Goal: Task Accomplishment & Management: Use online tool/utility

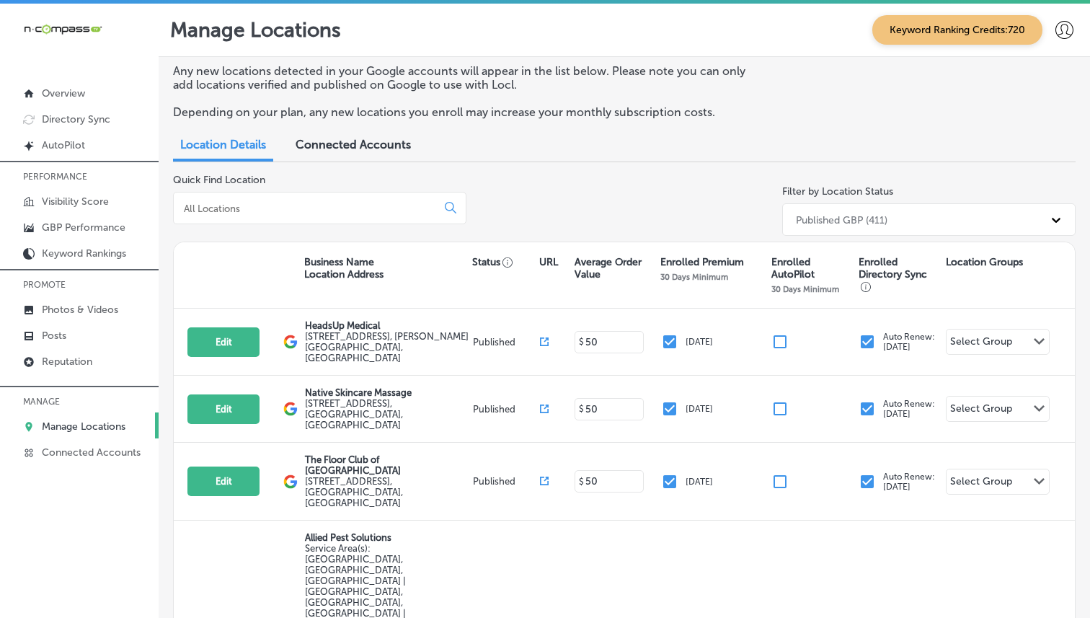
click at [351, 207] on input at bounding box center [307, 208] width 251 height 13
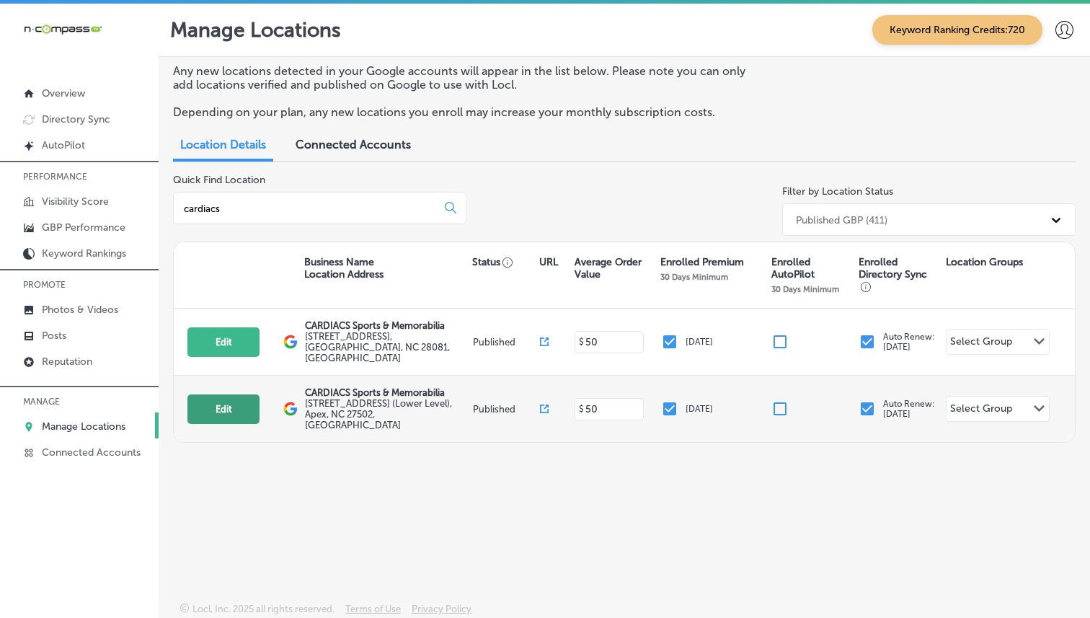
type input "cardiacs"
click at [247, 394] on button "Edit" at bounding box center [224, 409] width 72 height 30
select select "US"
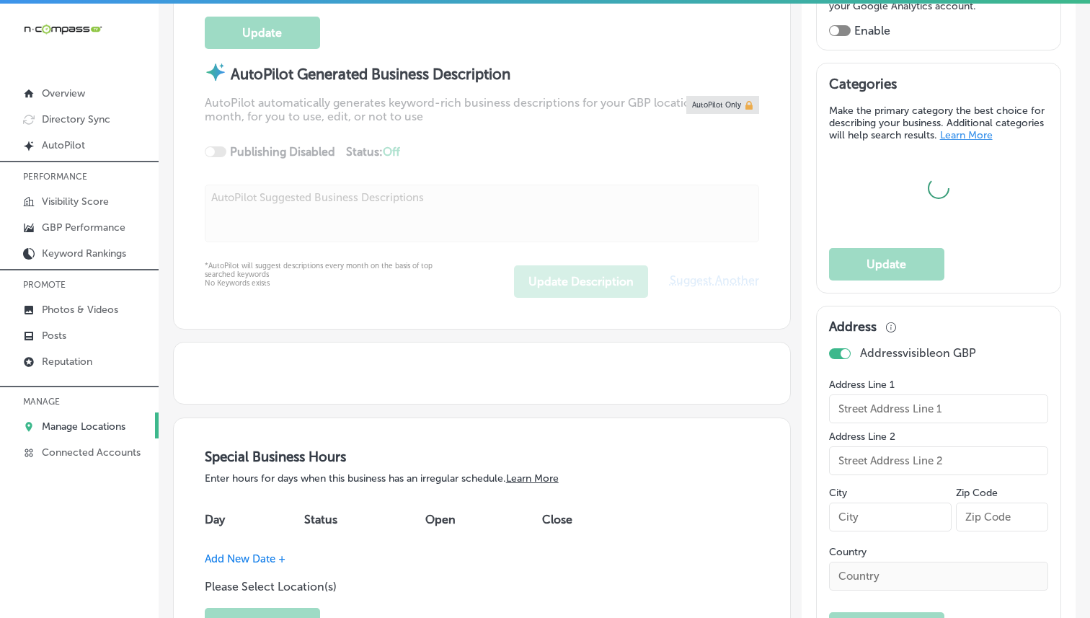
scroll to position [472, 0]
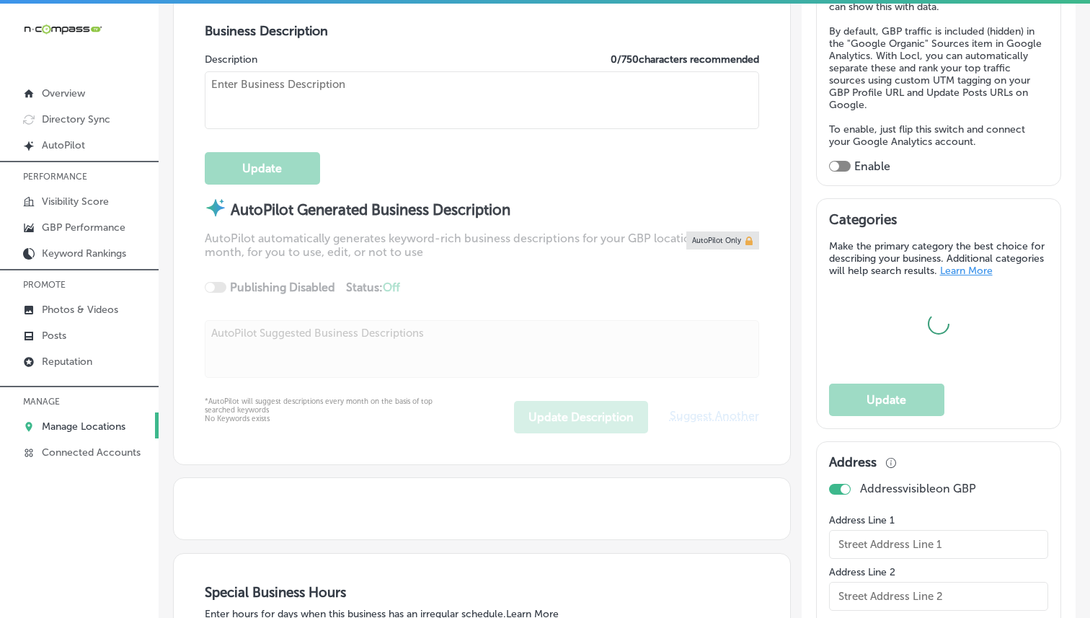
type input "CARDIACS Sports & Memorabilia"
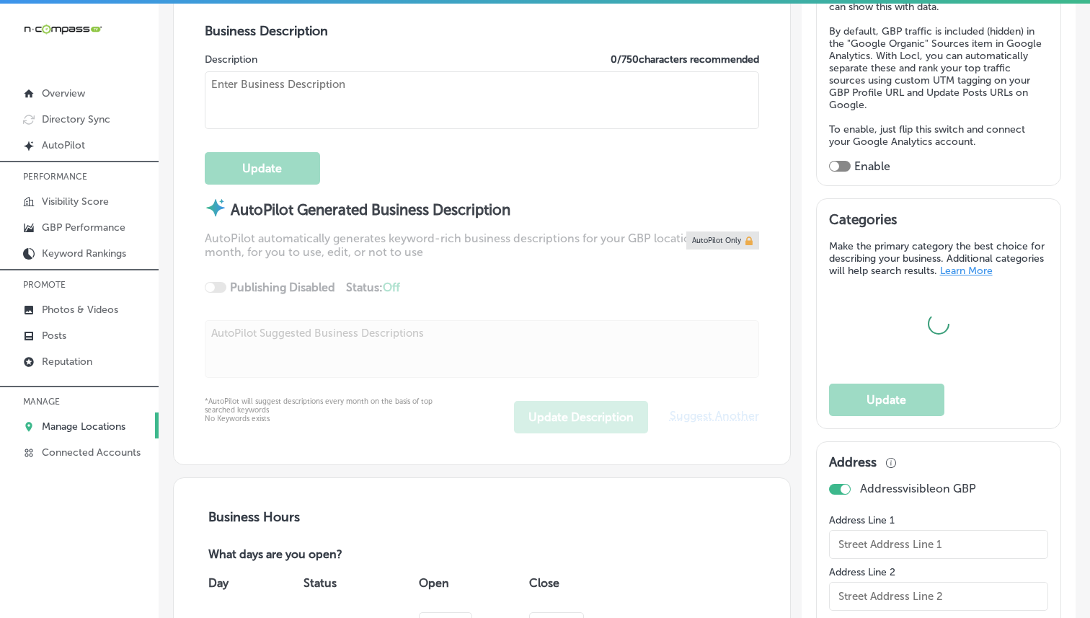
type input "[STREET_ADDRESS] (Lower Level)"
type input "Apex"
type input "27502"
type input "US"
type input "[URL][DOMAIN_NAME]"
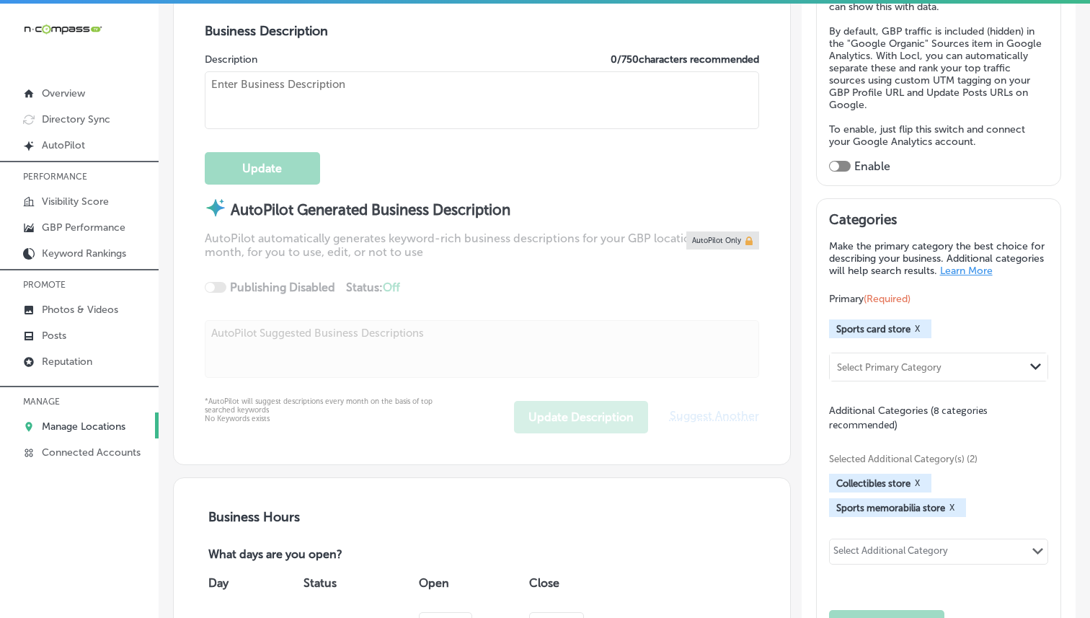
checkbox input "true"
type textarea "CARDIACS Sports & Memorabilia, founded in [DATE] by brothers [PERSON_NAME] and …"
type input "+1 919 463 5685"
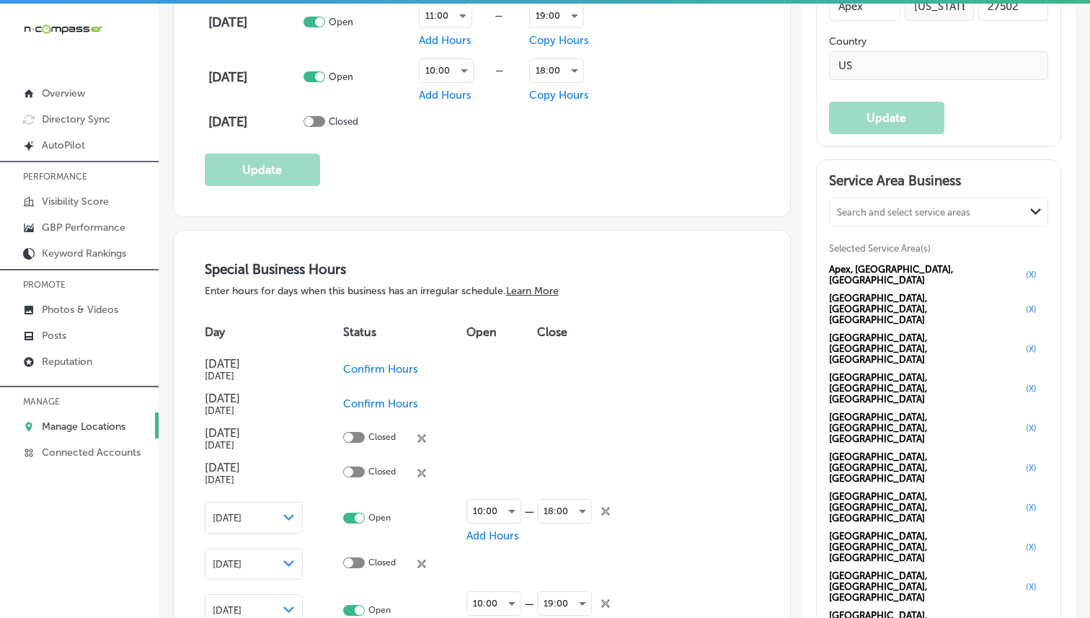
scroll to position [1346, 0]
click at [74, 374] on div at bounding box center [79, 378] width 159 height 9
click at [80, 361] on p "Reputation" at bounding box center [67, 362] width 50 height 12
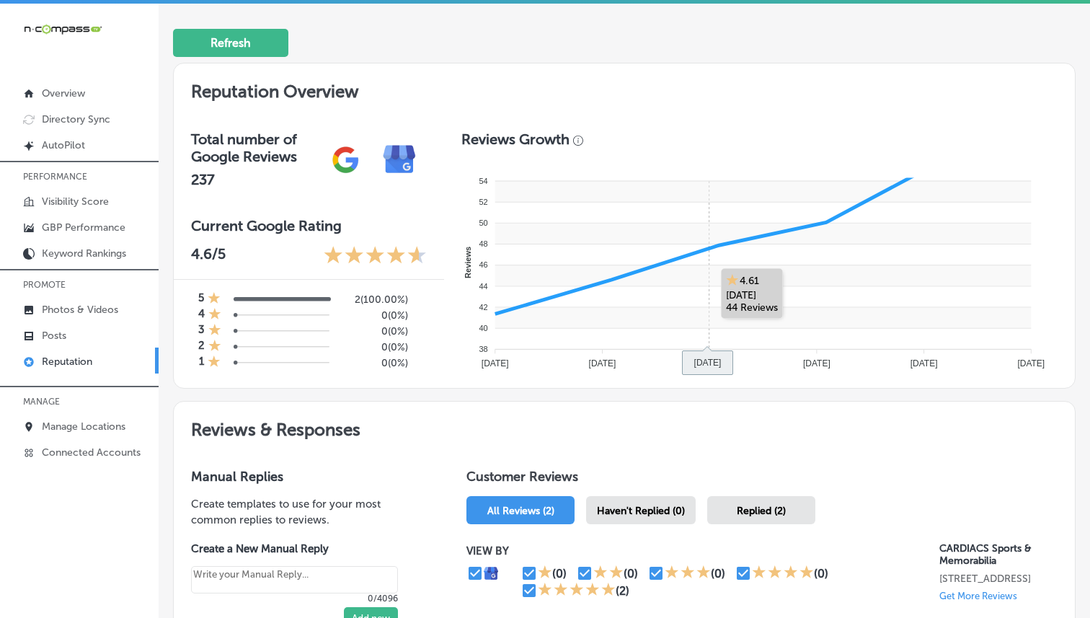
scroll to position [586, 0]
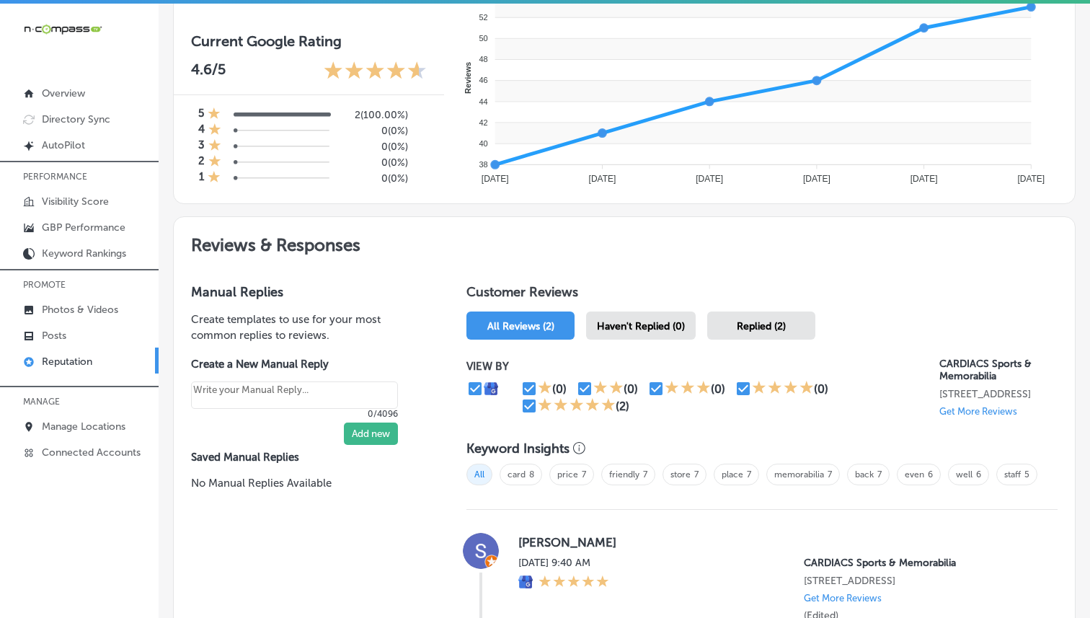
click at [800, 325] on div "Replied (2)" at bounding box center [761, 326] width 108 height 28
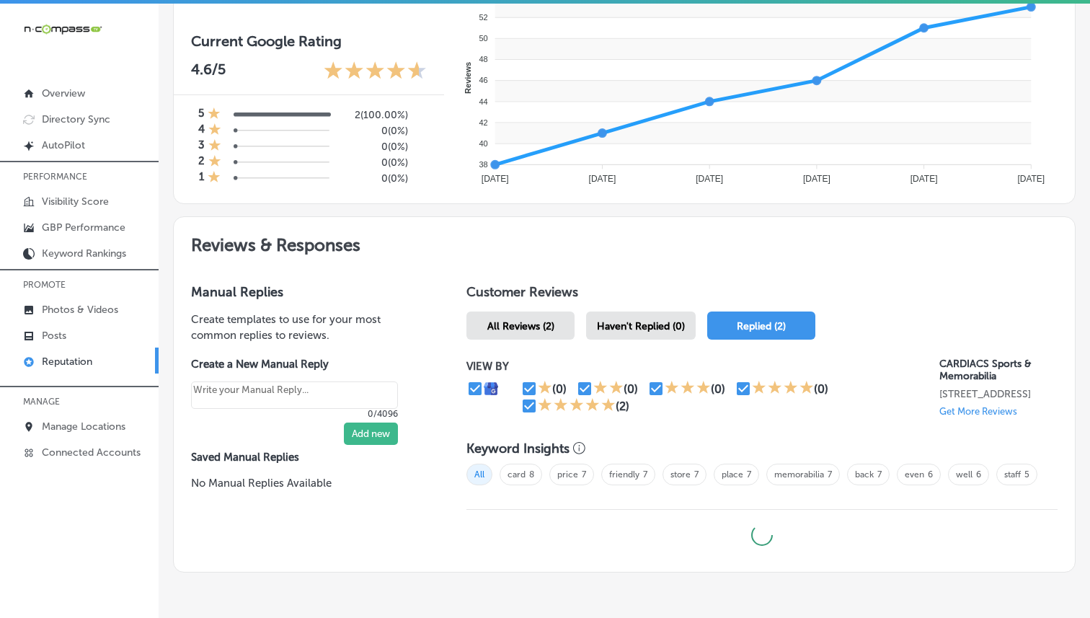
type textarea "x"
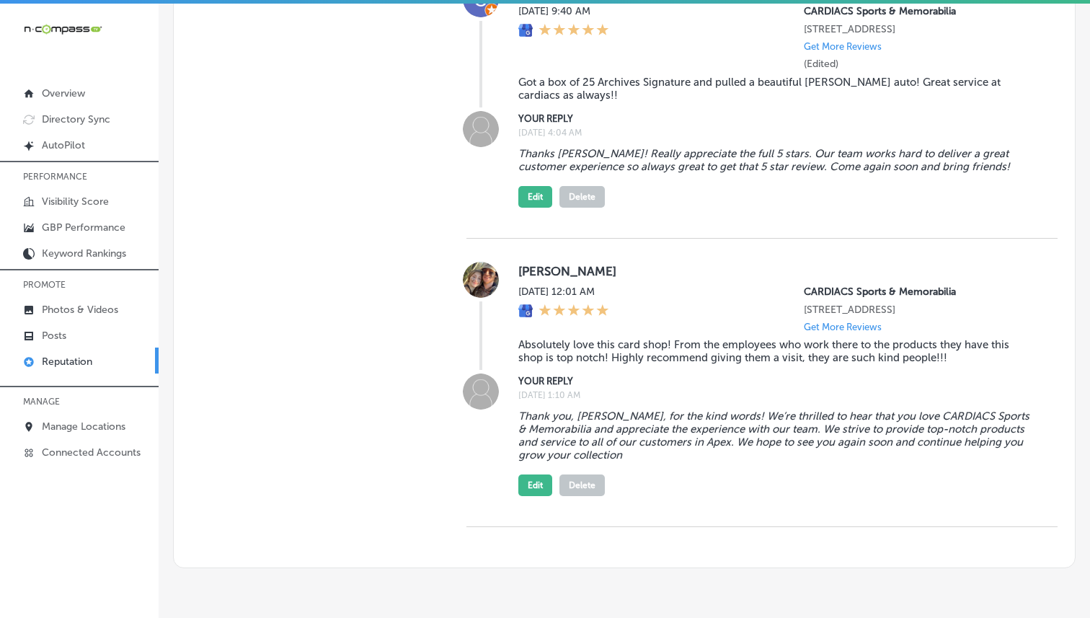
scroll to position [1139, 0]
click at [106, 298] on link "Photos & Videos" at bounding box center [79, 309] width 159 height 26
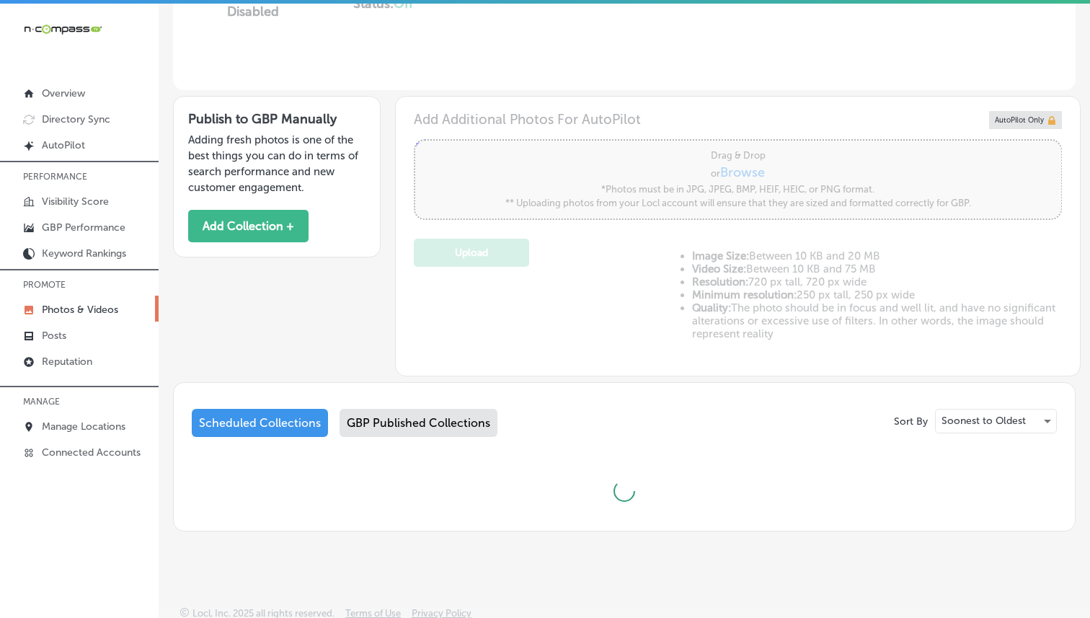
scroll to position [4, 0]
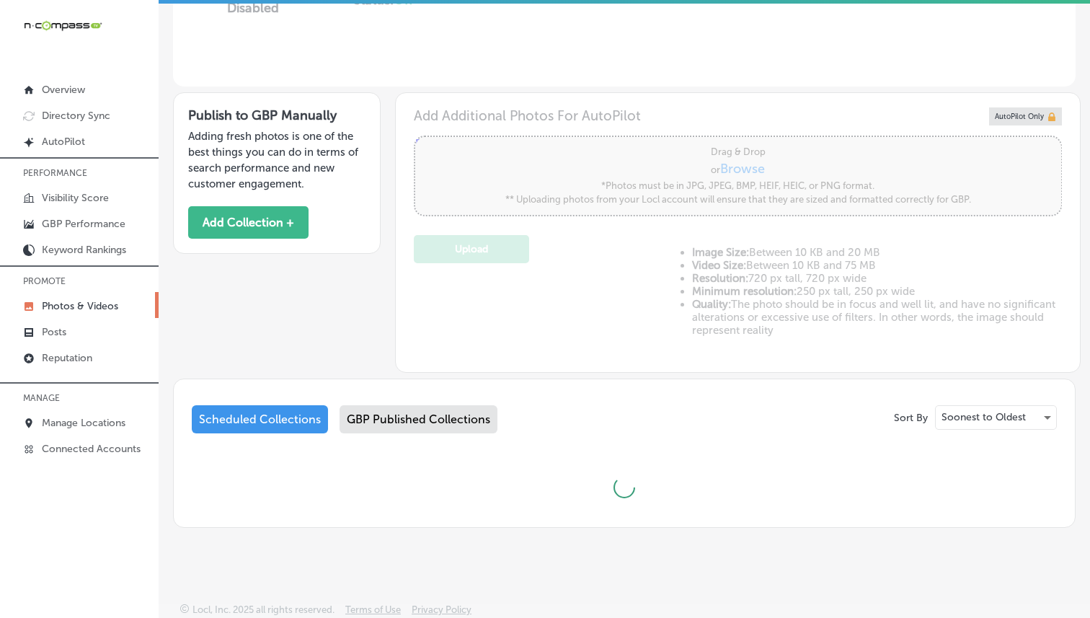
type input "5"
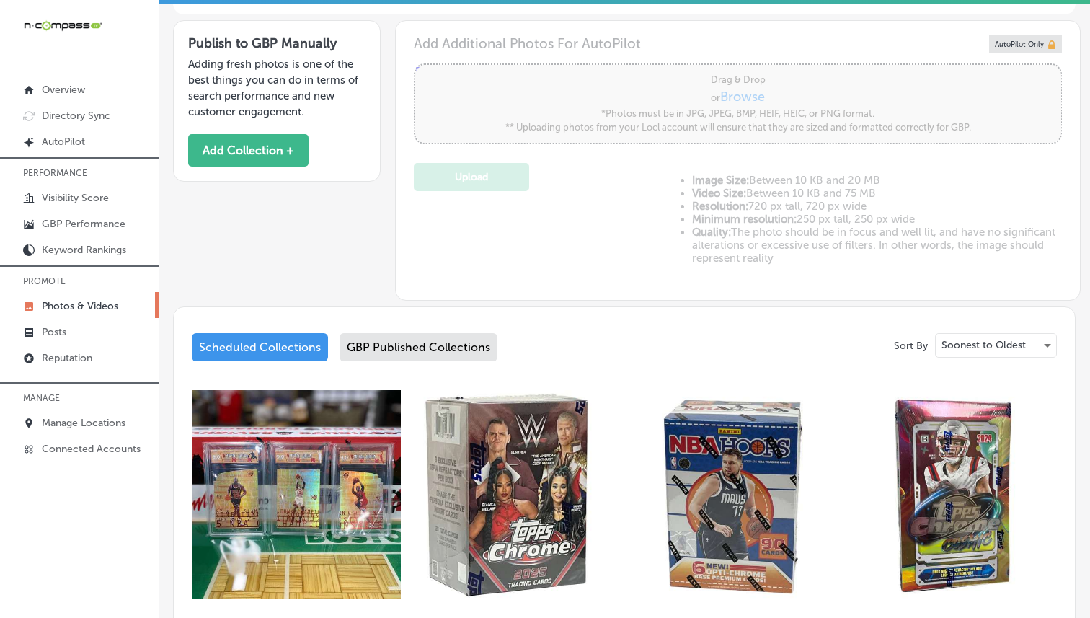
scroll to position [465, 0]
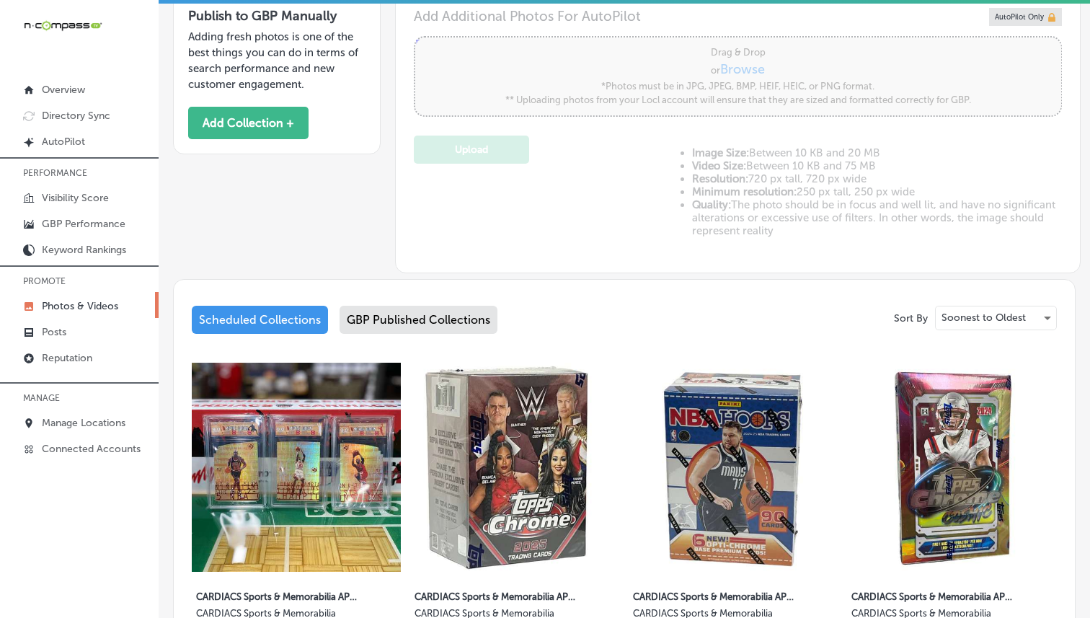
click at [436, 333] on div "Scheduled Collections GBP Published Collections" at bounding box center [624, 323] width 865 height 34
click at [437, 317] on div "GBP Published Collections" at bounding box center [419, 320] width 158 height 28
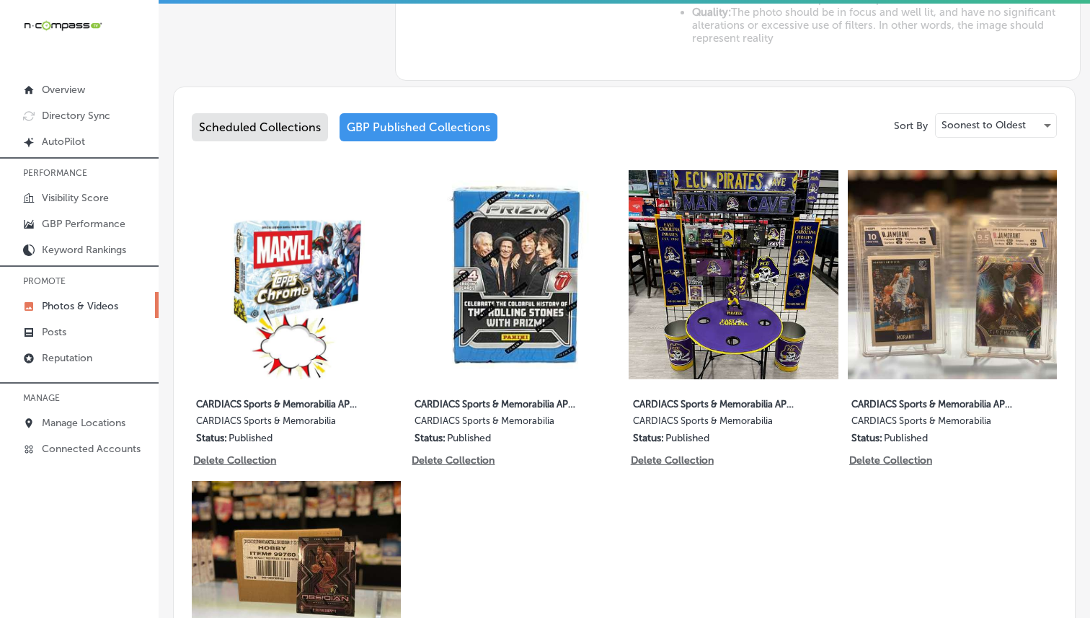
scroll to position [682, 0]
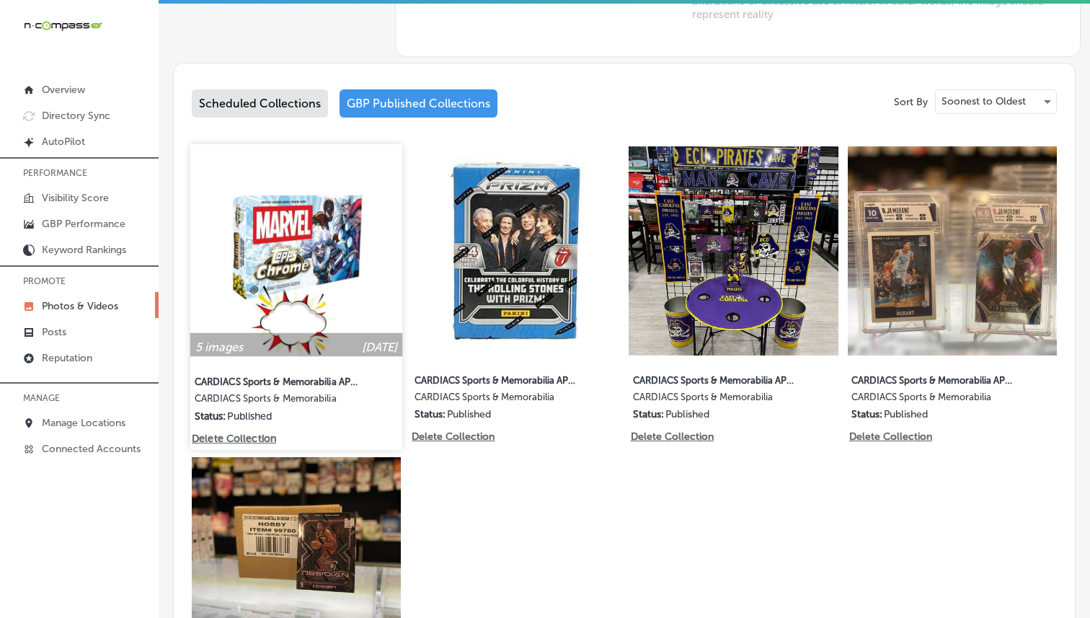
click at [316, 296] on img at bounding box center [296, 250] width 213 height 213
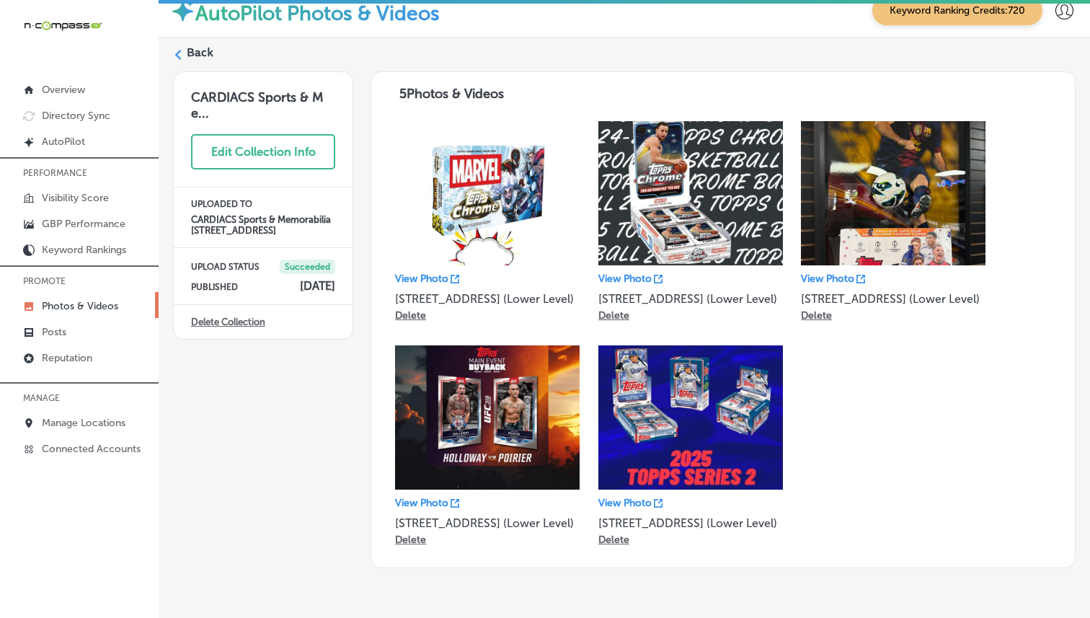
scroll to position [21, 0]
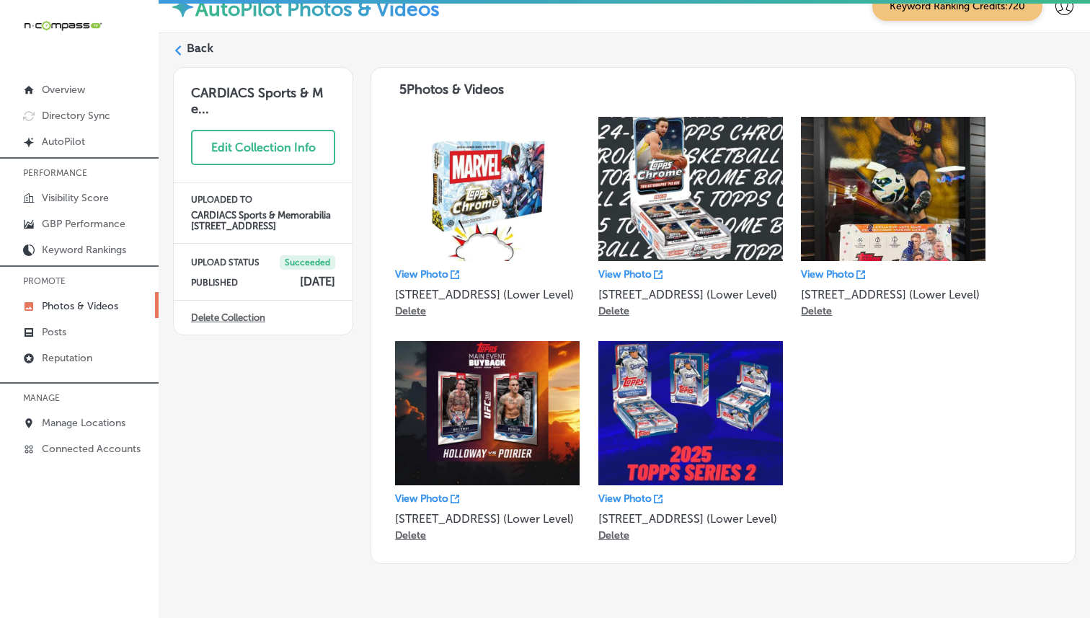
click at [179, 50] on icon at bounding box center [178, 50] width 10 height 10
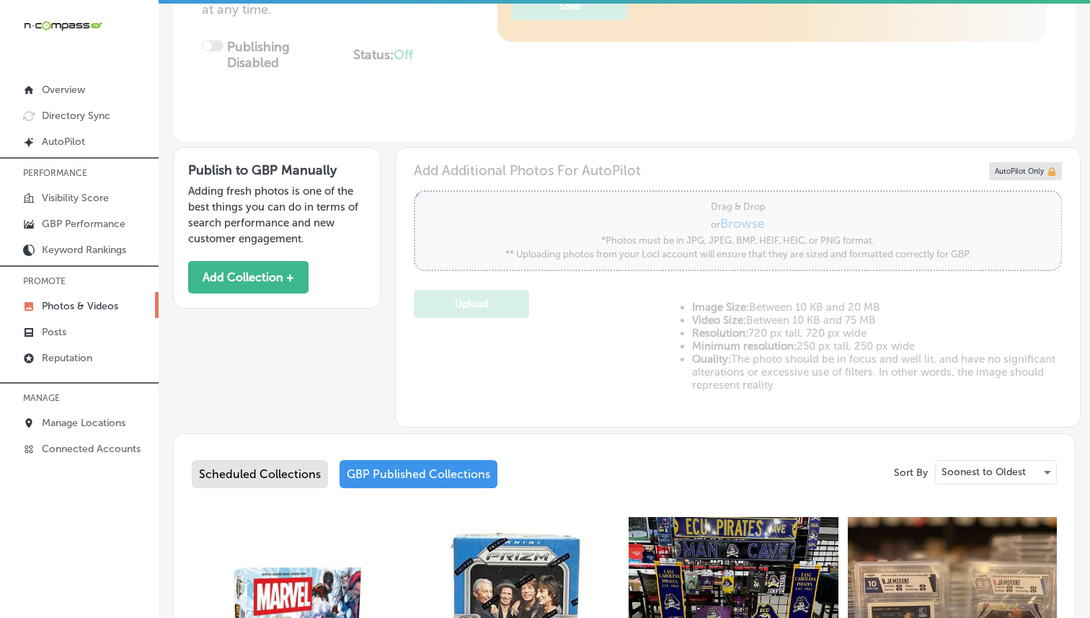
type input "5"
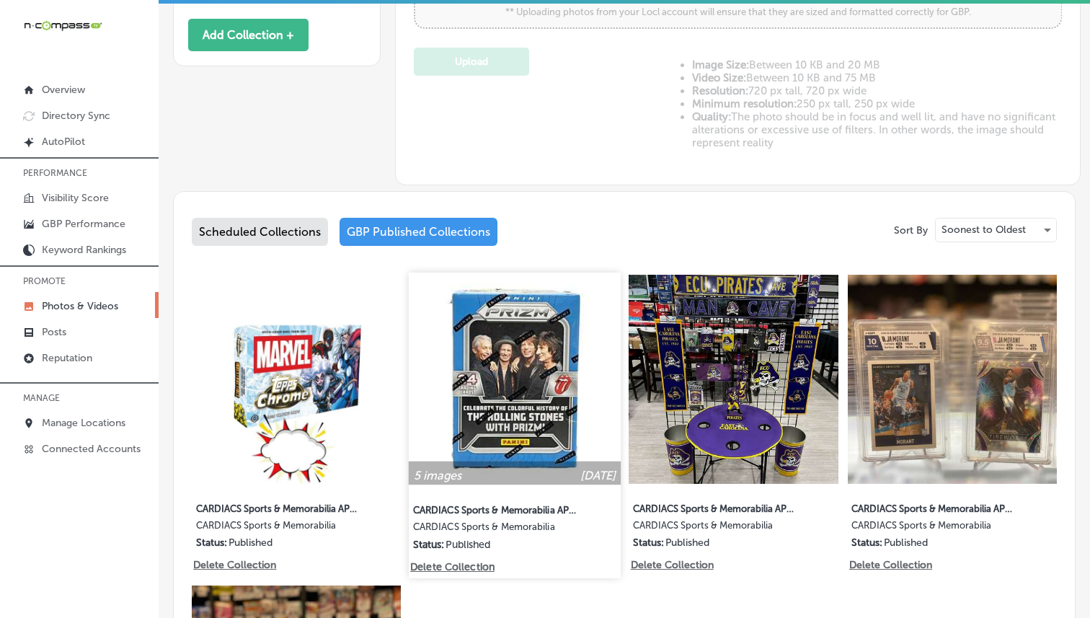
scroll to position [587, 0]
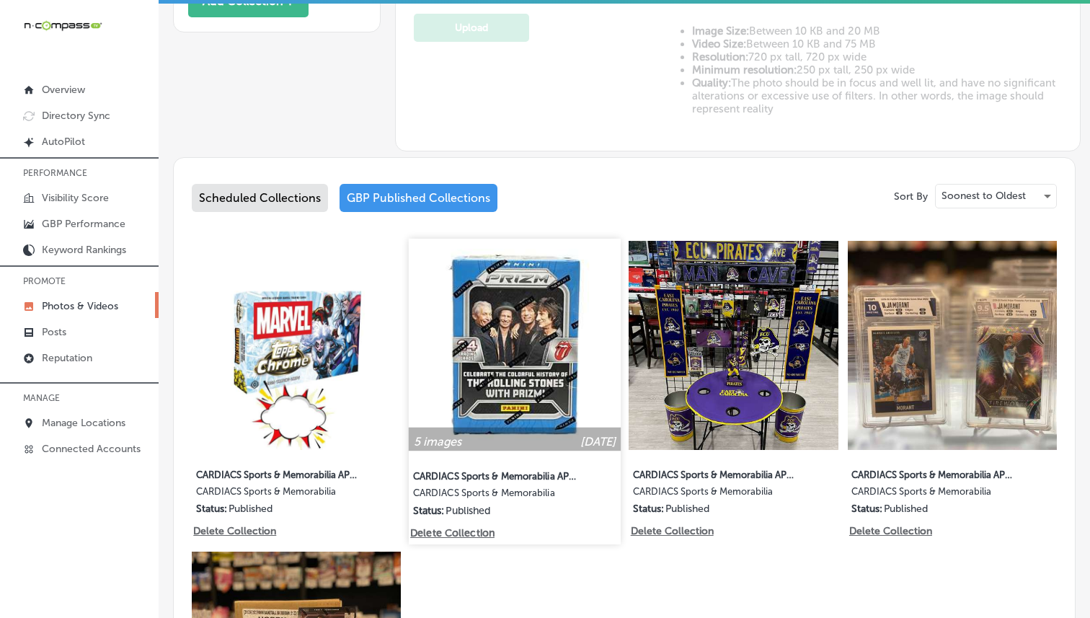
click at [493, 340] on img at bounding box center [515, 345] width 213 height 213
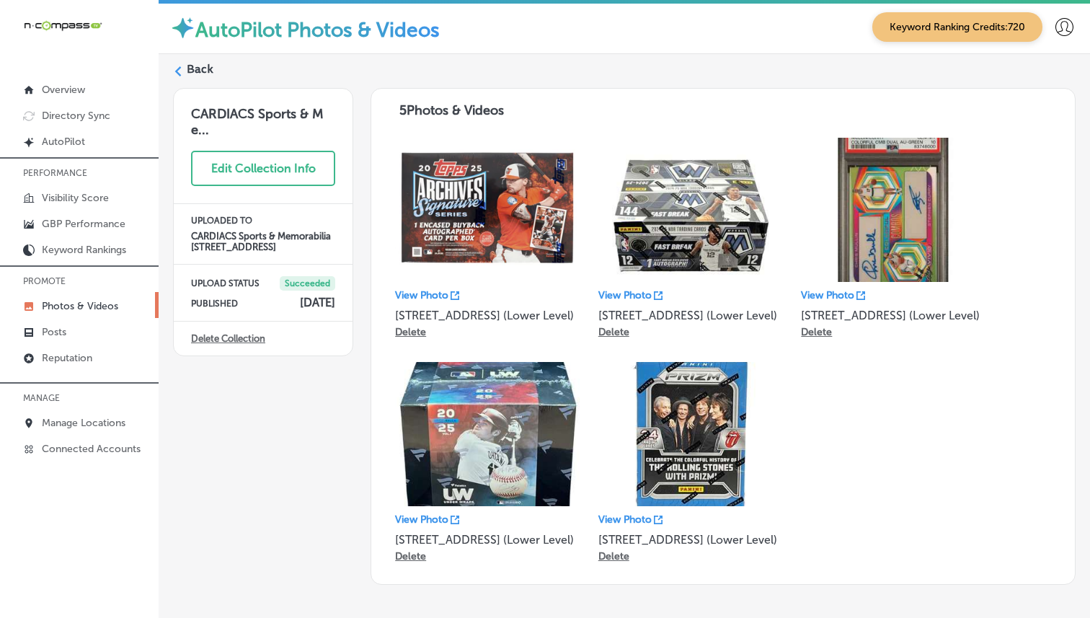
click at [174, 64] on div "Back" at bounding box center [624, 74] width 903 height 27
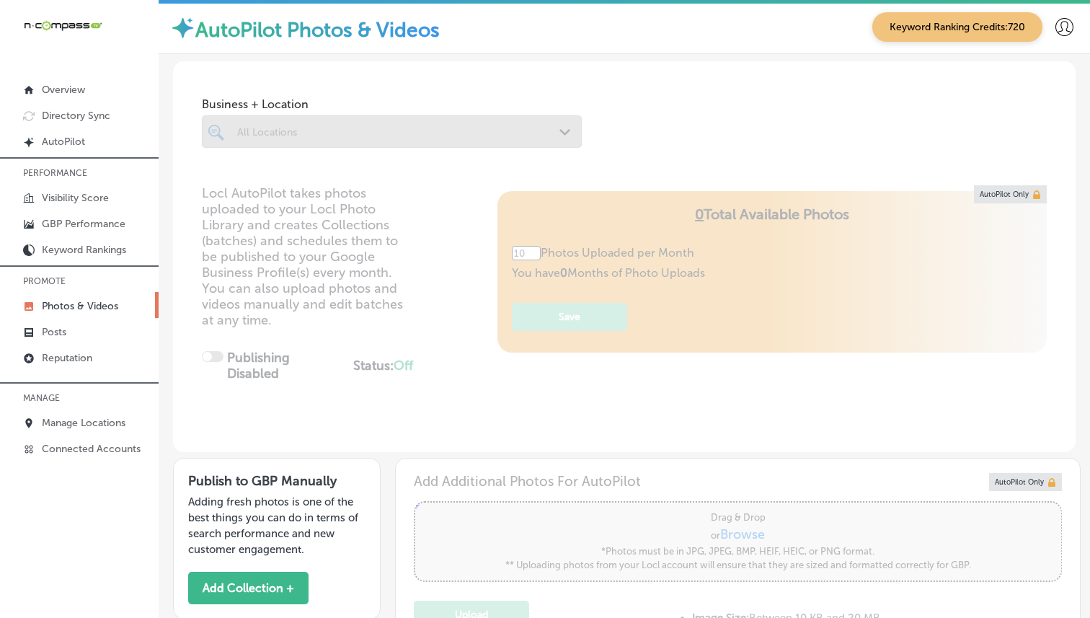
type input "5"
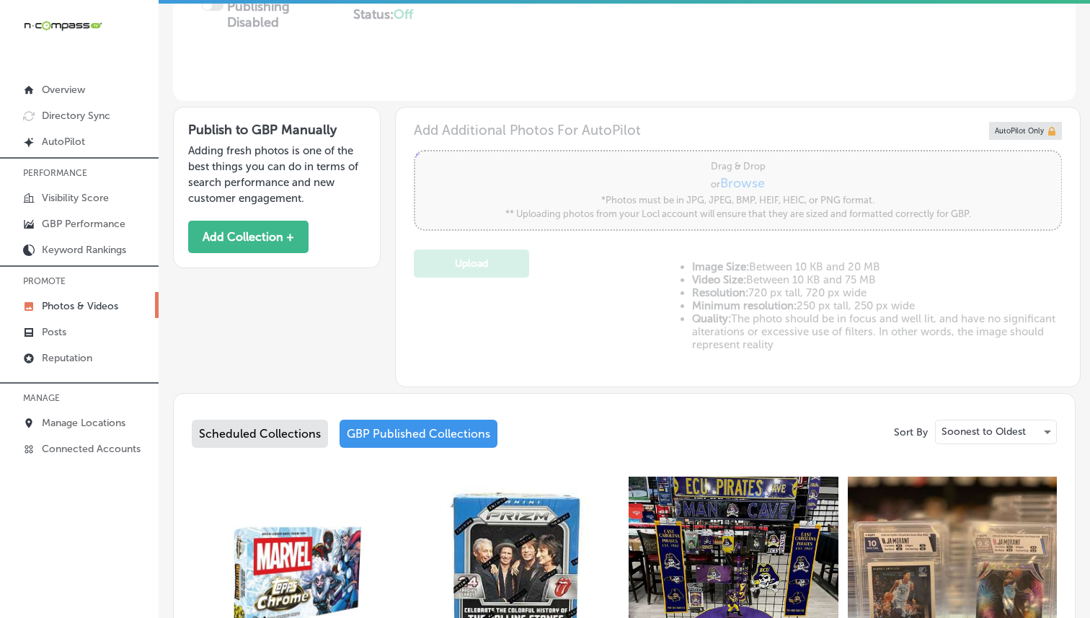
scroll to position [441, 0]
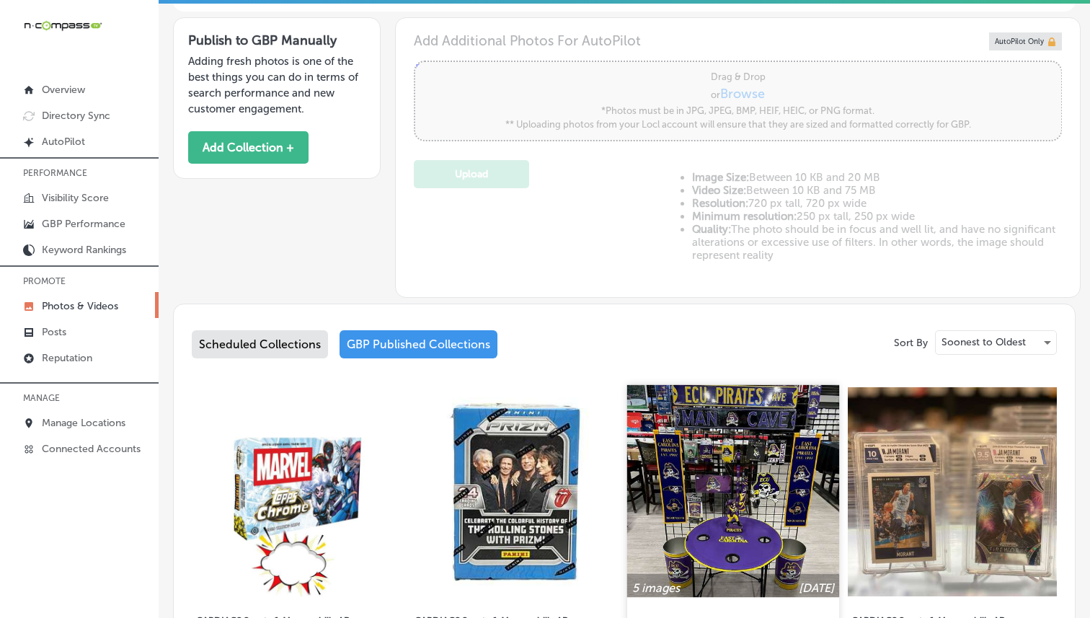
click at [749, 428] on img at bounding box center [733, 491] width 213 height 213
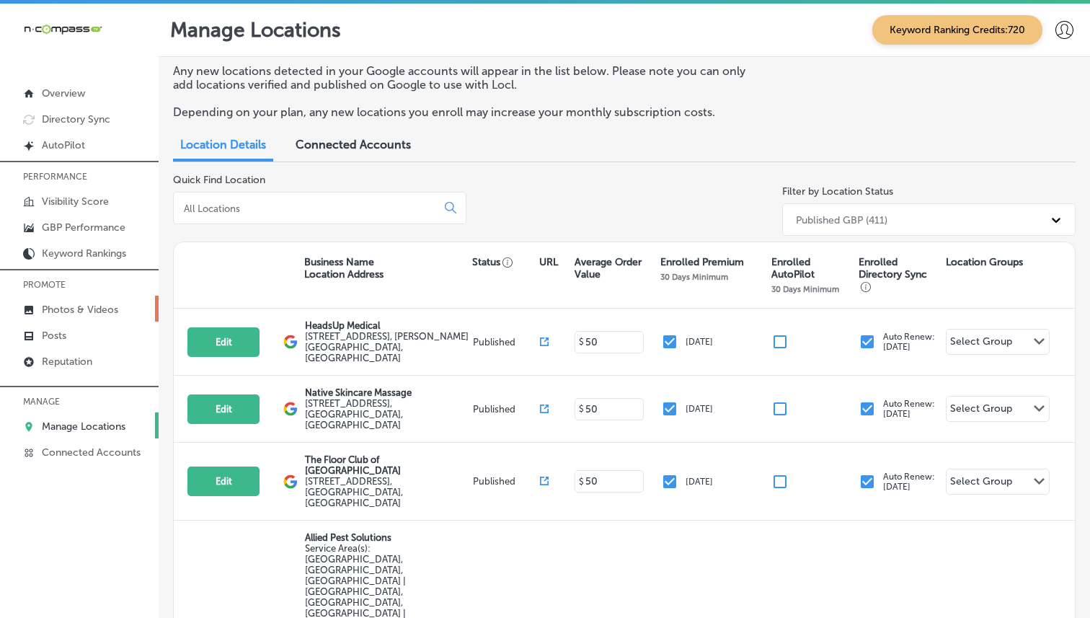
click at [101, 308] on p "Photos & Videos" at bounding box center [80, 310] width 76 height 12
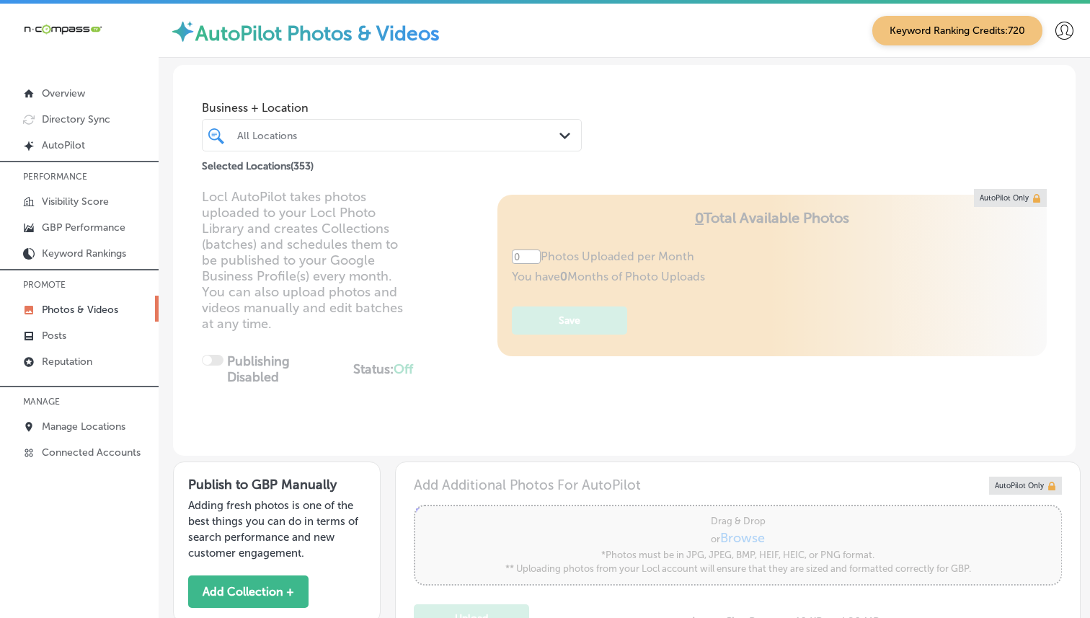
type input "5"
click at [436, 145] on div at bounding box center [376, 134] width 281 height 19
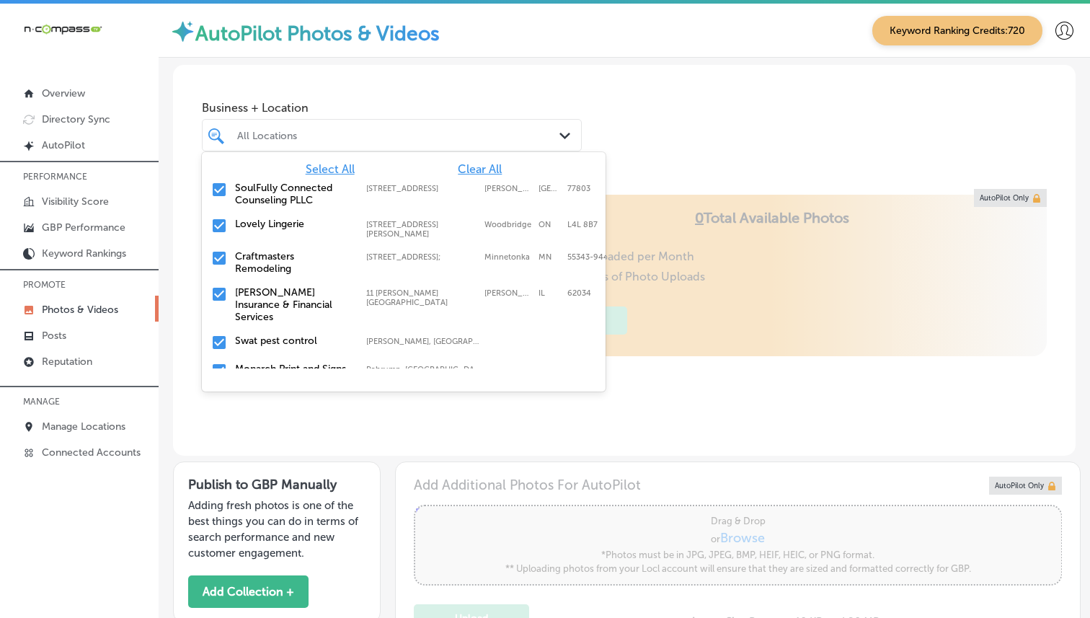
click at [477, 169] on span "Clear All" at bounding box center [480, 169] width 44 height 14
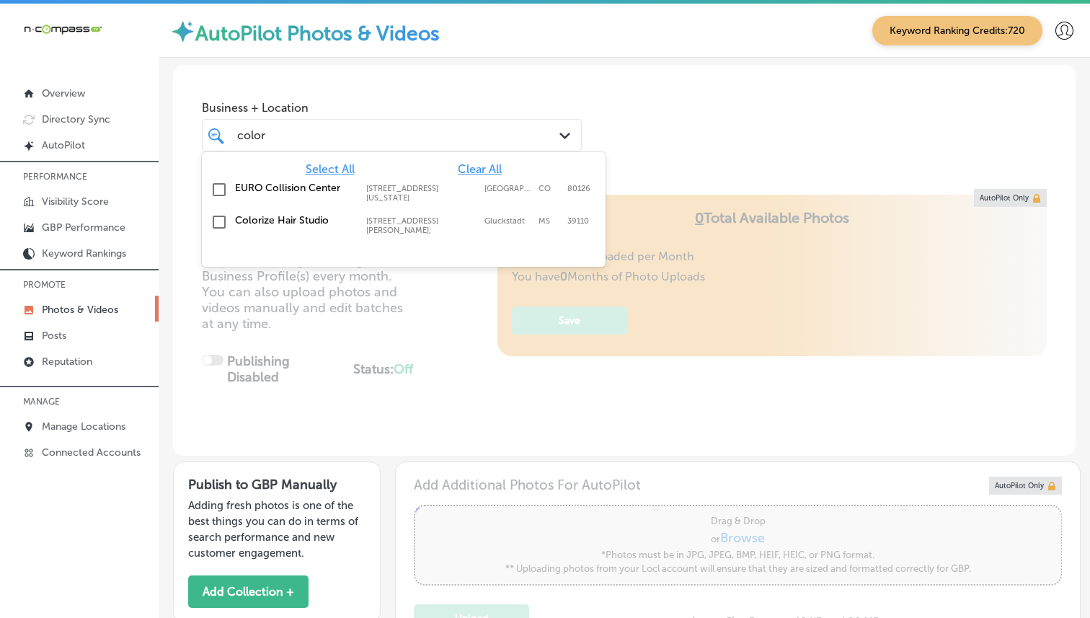
click at [311, 219] on label "Colorize Hair Studio" at bounding box center [293, 220] width 117 height 12
type input "color"
click at [651, 118] on div "Business + Location option [STREET_ADDRESS][PERSON_NAME]. option [STREET_ADDRES…" at bounding box center [624, 120] width 903 height 110
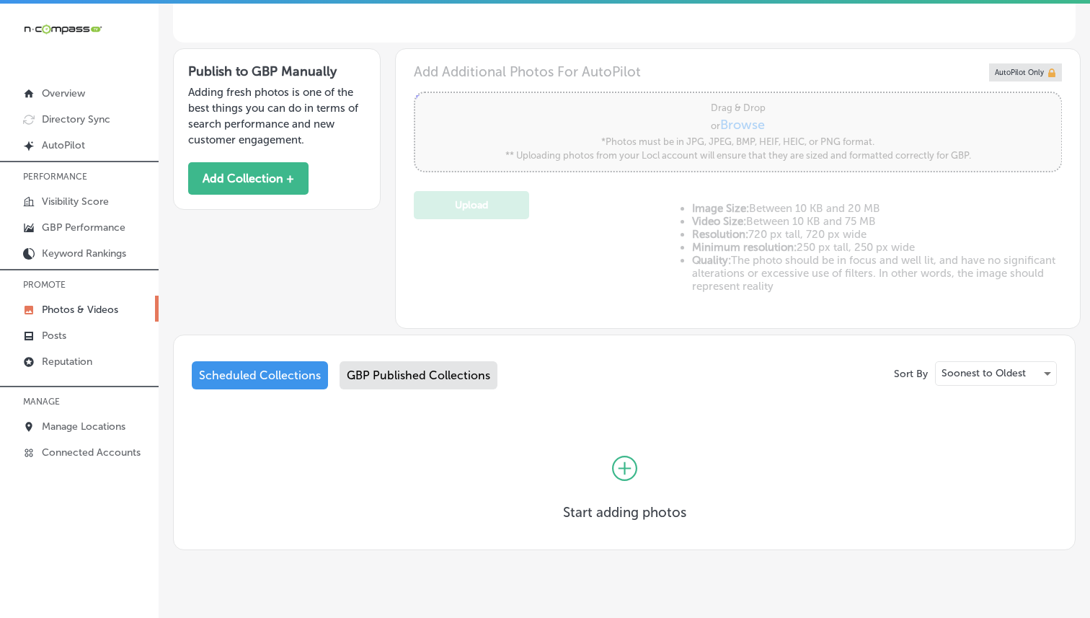
scroll to position [432, 0]
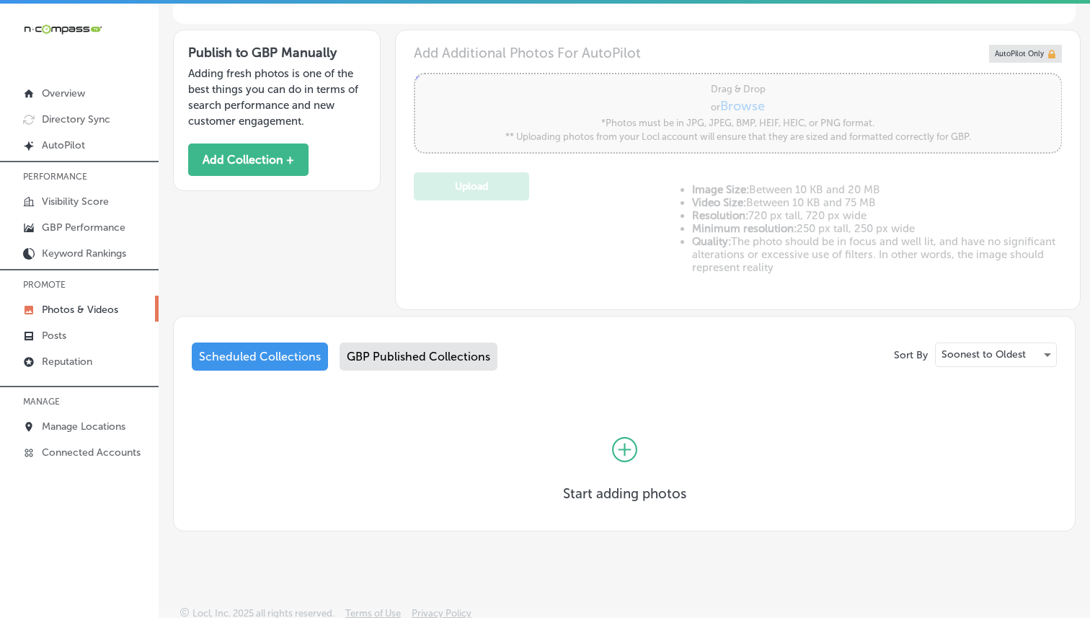
click at [629, 467] on div at bounding box center [624, 449] width 123 height 71
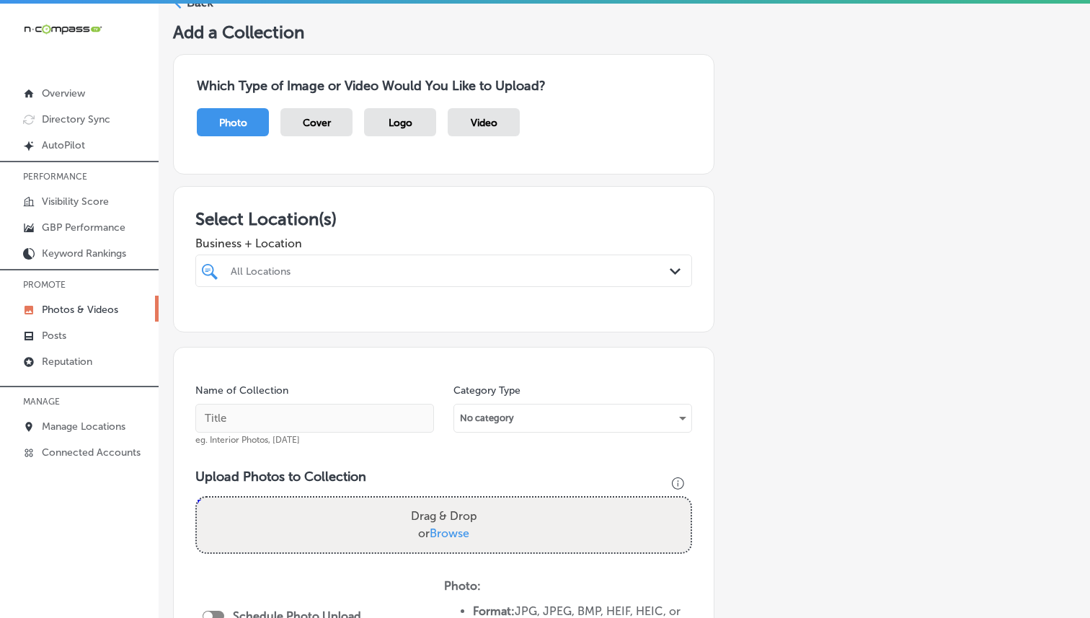
scroll to position [119, 0]
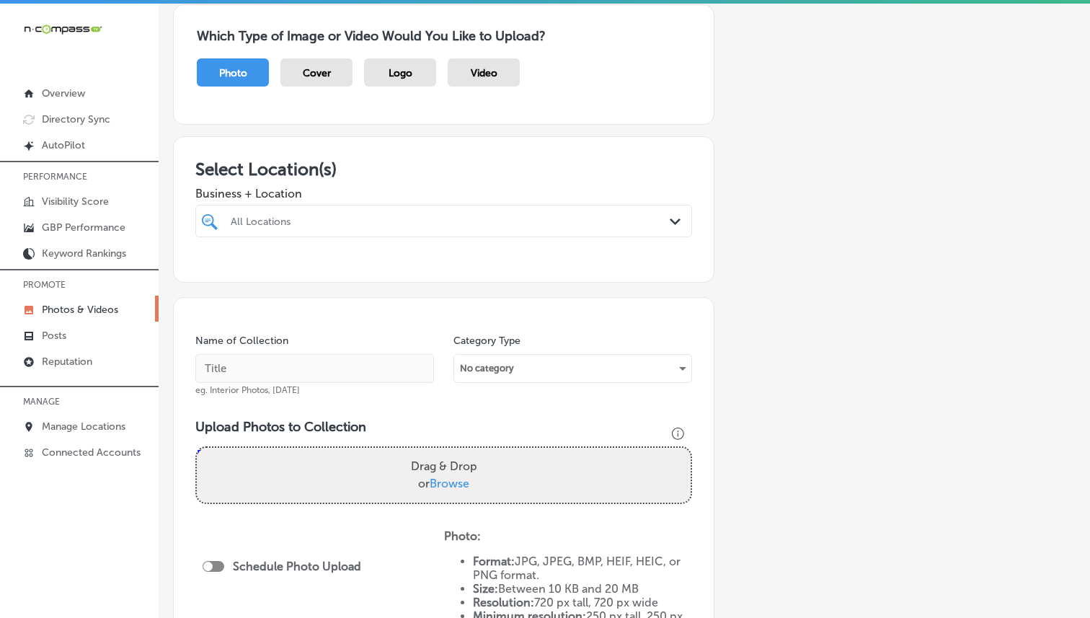
click at [343, 215] on div "All Locations" at bounding box center [451, 221] width 441 height 12
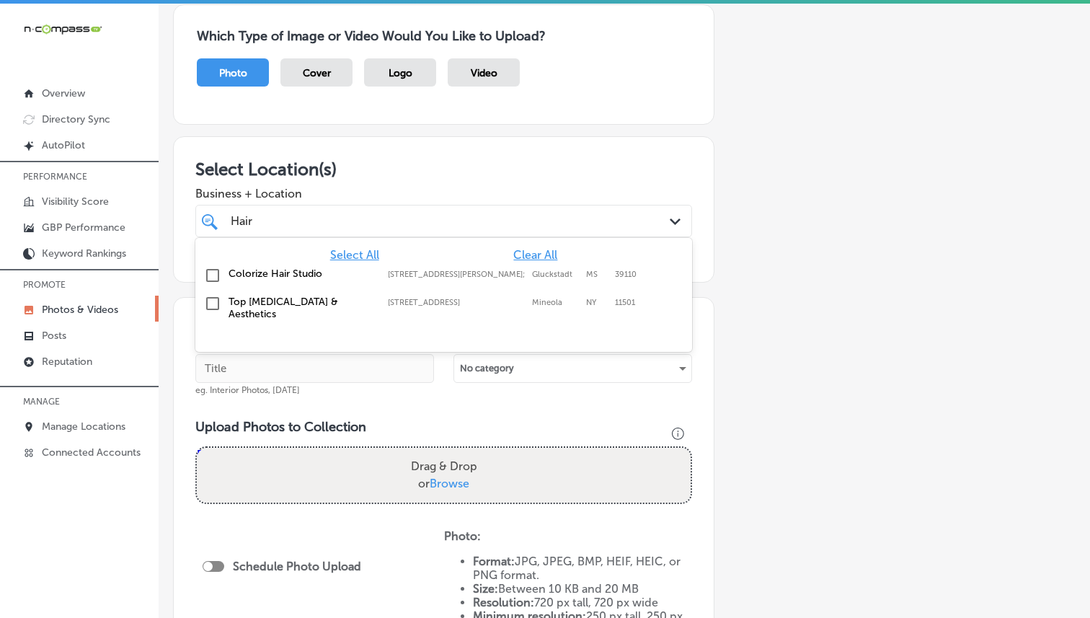
click at [260, 276] on label "Colorize Hair Studio" at bounding box center [301, 274] width 145 height 12
type input "Hair"
click at [371, 198] on span "Business + Location" at bounding box center [443, 194] width 497 height 14
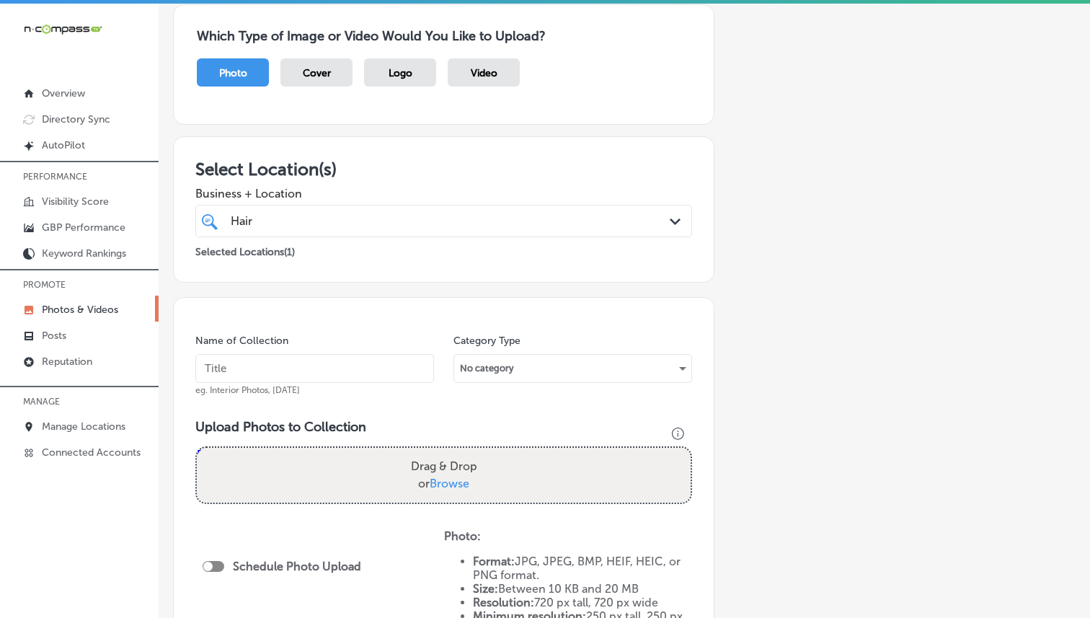
click at [281, 370] on input "text" at bounding box center [314, 368] width 239 height 29
type input "Colorized Hair Studio"
click at [439, 490] on label "Drag & Drop or Browse" at bounding box center [444, 475] width 78 height 46
click at [439, 452] on input "Drag & Drop or Browse" at bounding box center [444, 450] width 494 height 4
type input "C:\fakepath\Colorize-Hair-Studio1.png"
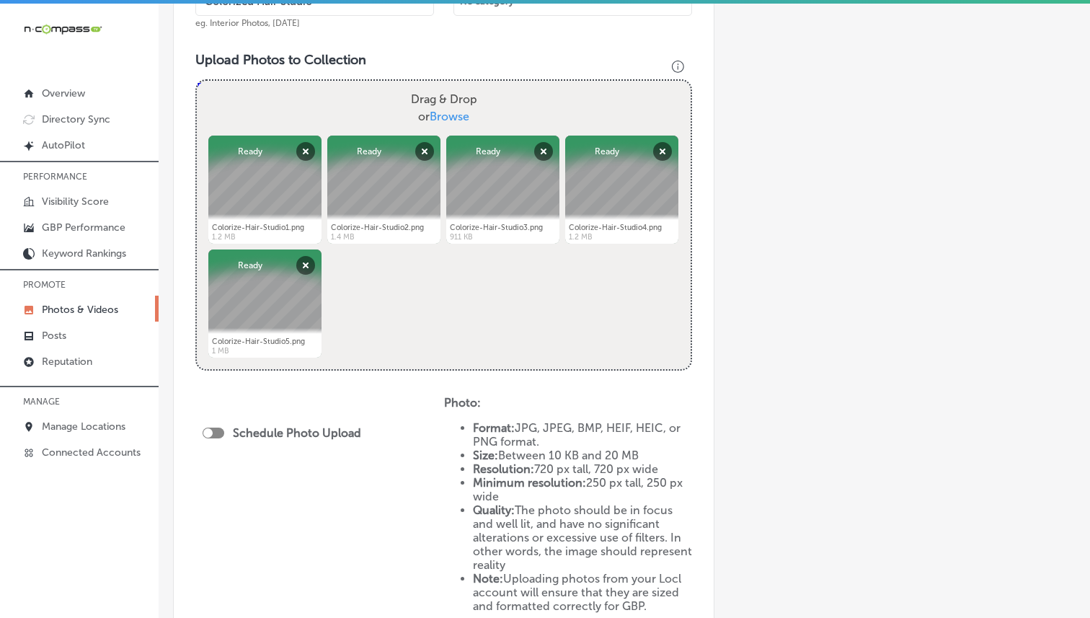
scroll to position [692, 0]
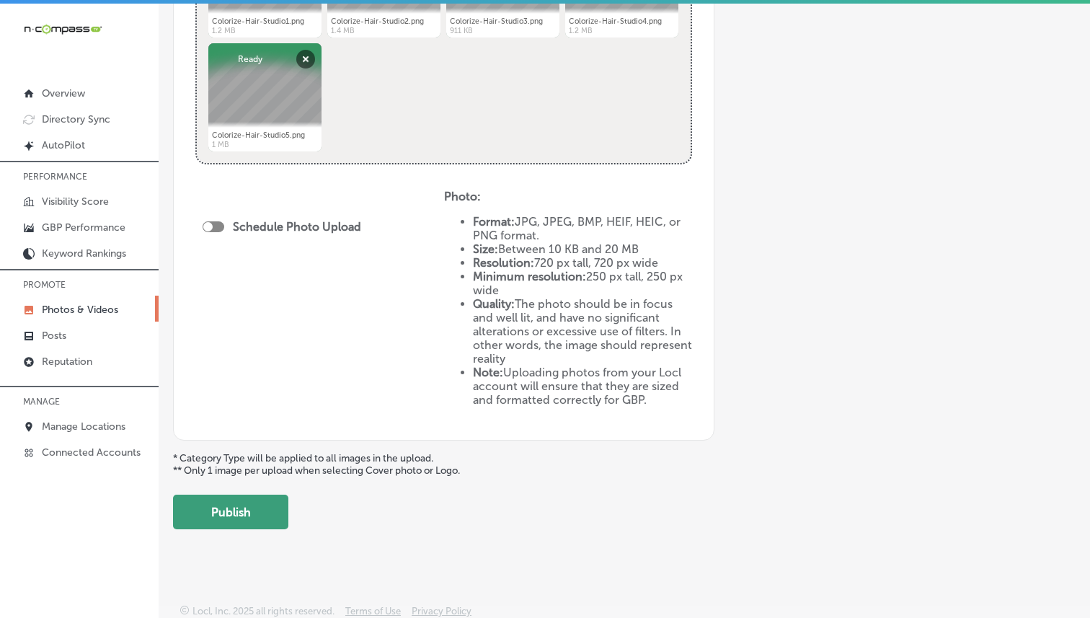
click at [234, 511] on button "Publish" at bounding box center [230, 512] width 115 height 35
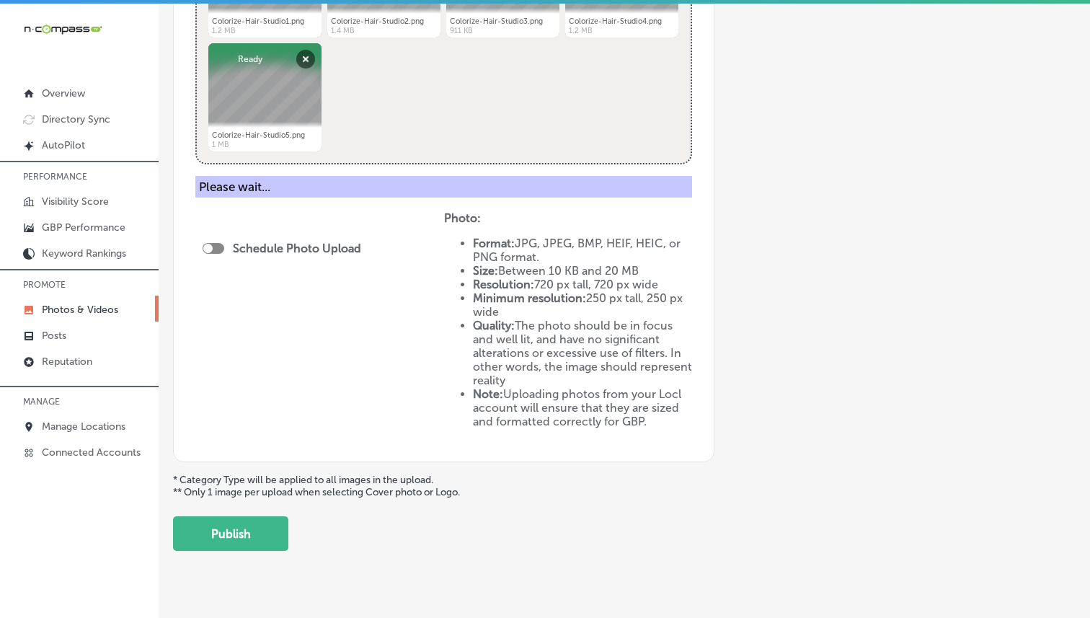
scroll to position [459, 0]
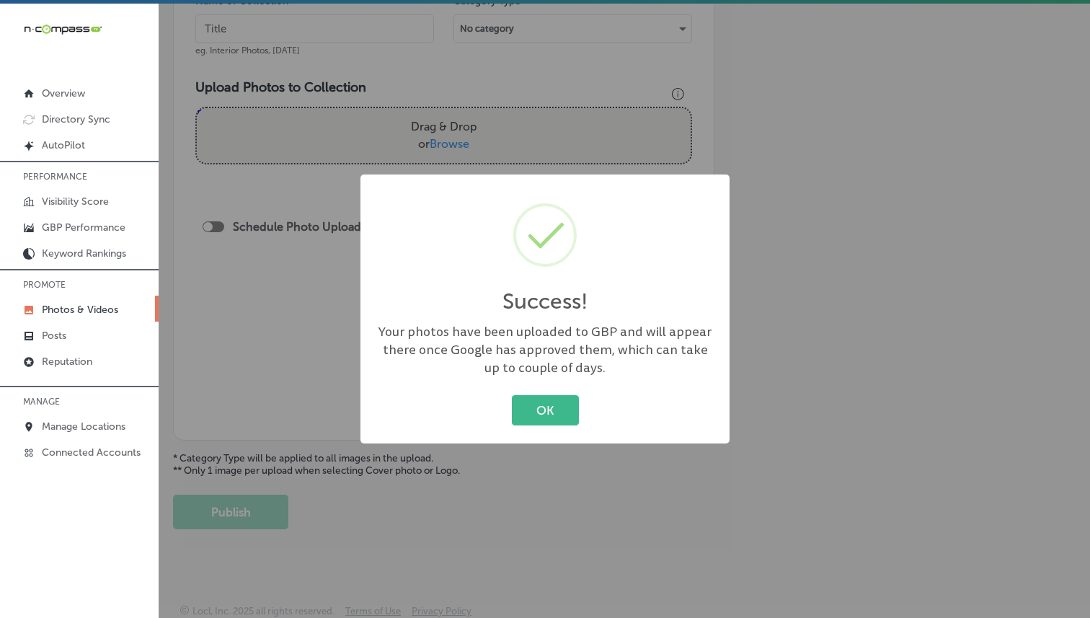
click at [535, 415] on button "OK" at bounding box center [545, 410] width 67 height 30
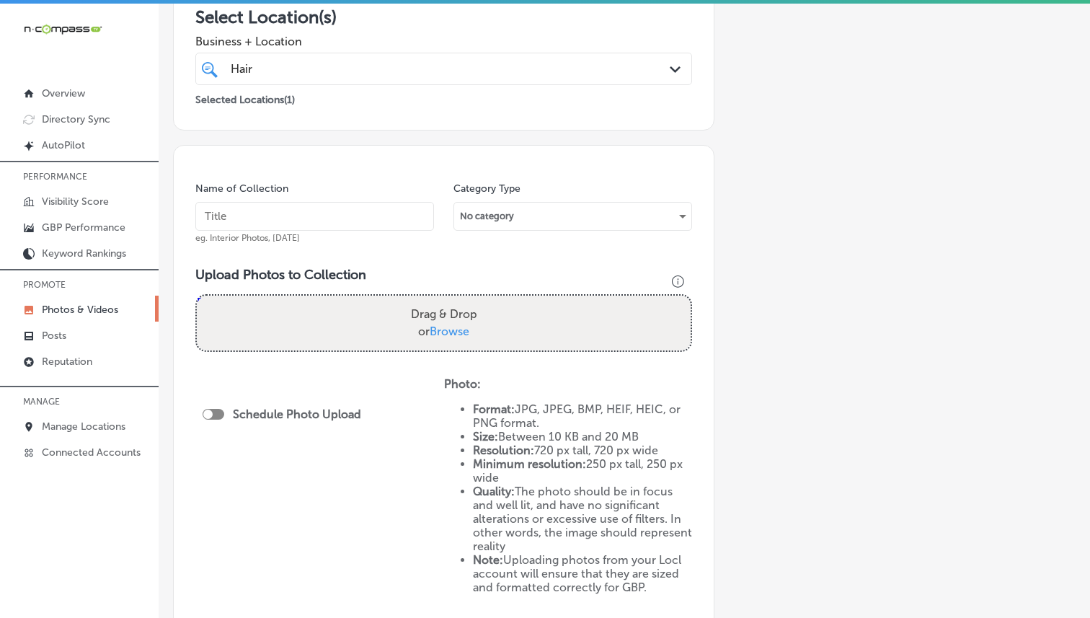
scroll to position [0, 0]
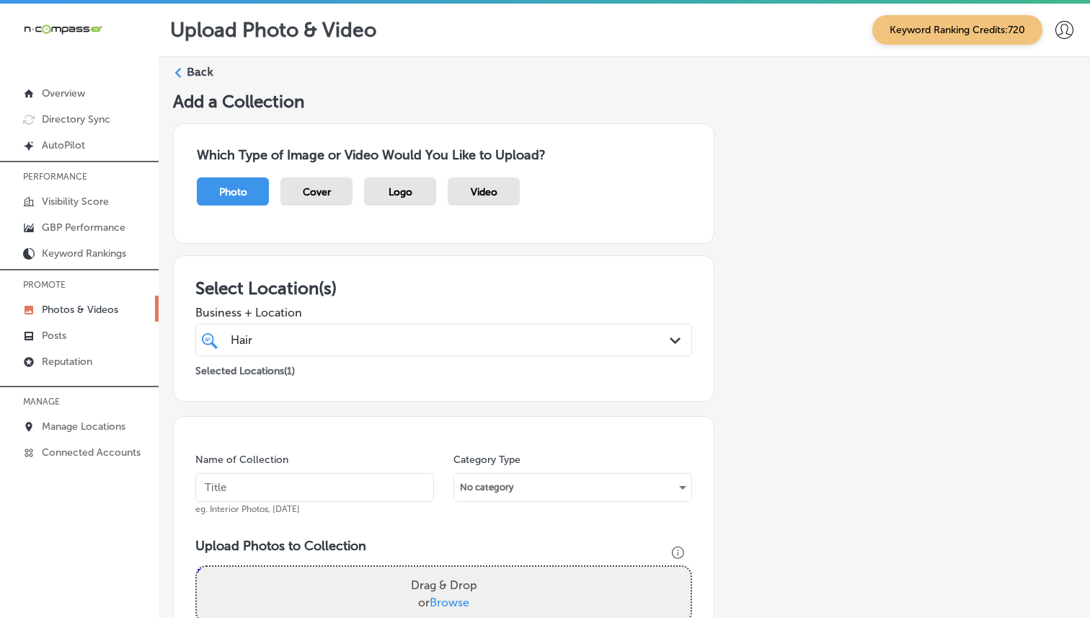
click at [250, 480] on input "text" at bounding box center [314, 487] width 239 height 29
paste input "C"
click at [294, 473] on input "text" at bounding box center [314, 487] width 239 height 29
click at [237, 485] on input "Colorized Hair Studio" at bounding box center [314, 487] width 239 height 29
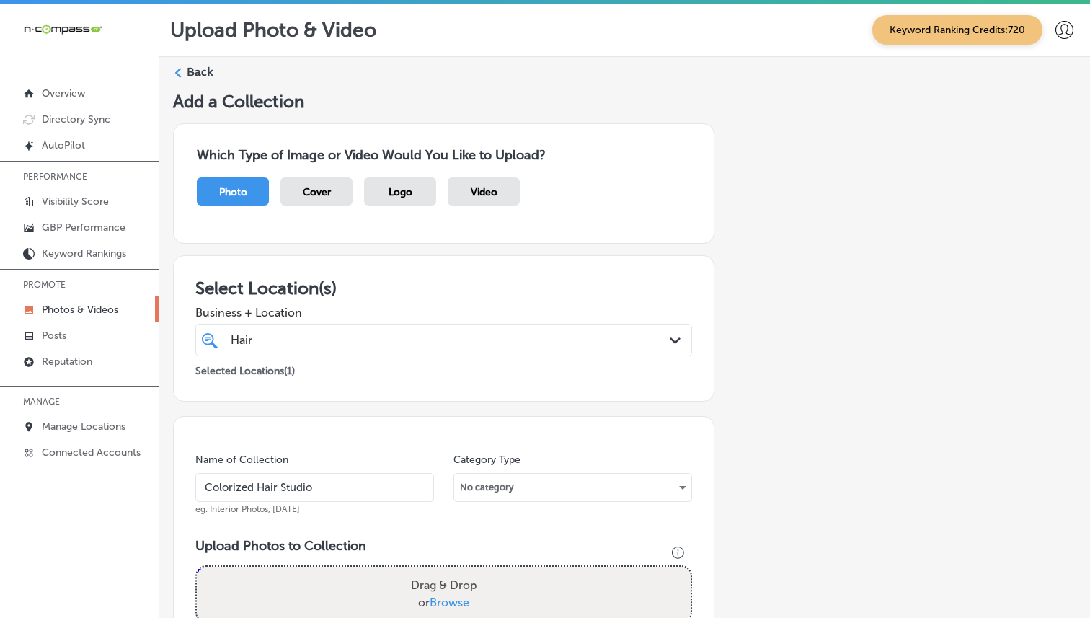
click at [237, 485] on input "Colorized Hair Studio" at bounding box center [314, 487] width 239 height 29
type input "Colorized Hair Studio"
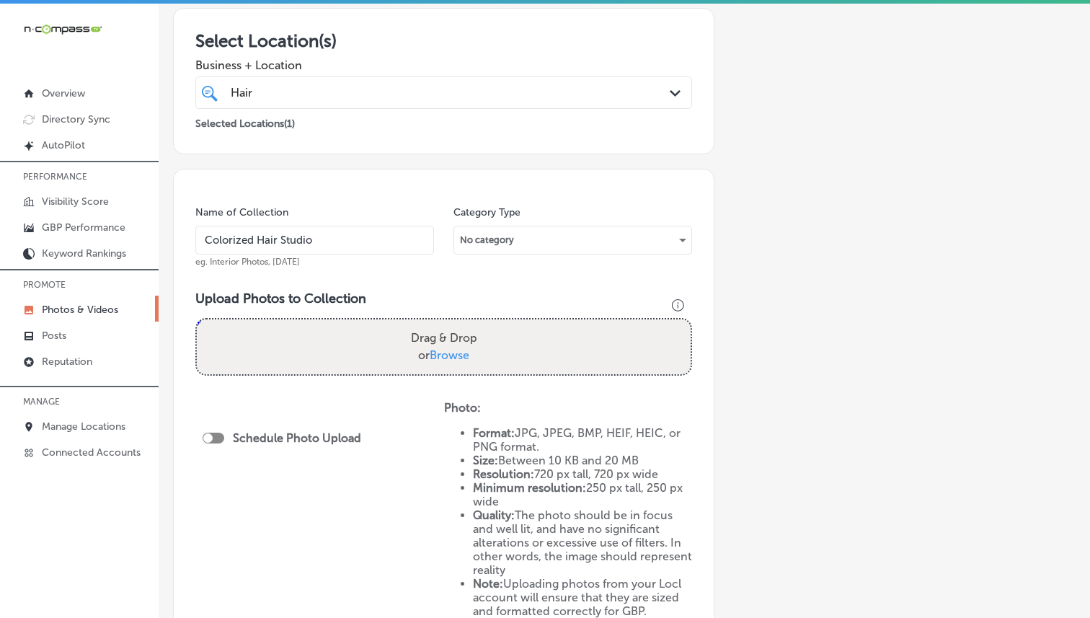
click at [494, 286] on div "Name of Collection Colorized Hair Studio eg. Interior Photos, [DATE] Category T…" at bounding box center [444, 410] width 542 height 483
click at [451, 352] on span "Browse" at bounding box center [450, 355] width 40 height 14
click at [451, 324] on input "Drag & Drop or Browse" at bounding box center [444, 321] width 494 height 4
type input "C:\fakepath\Colorize-Hair-Studio6.png"
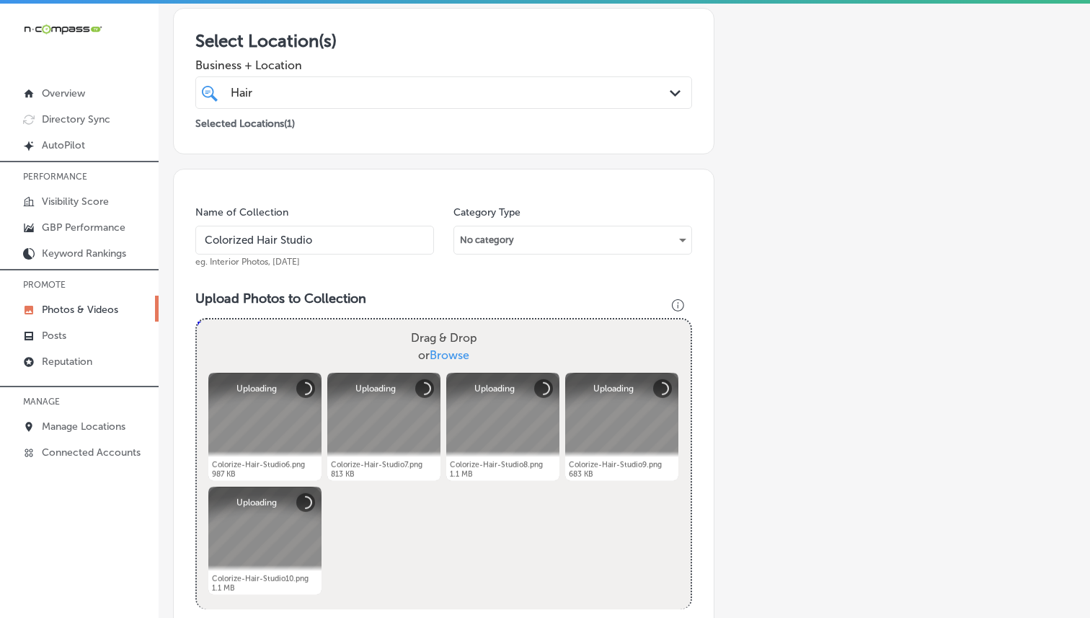
scroll to position [550, 0]
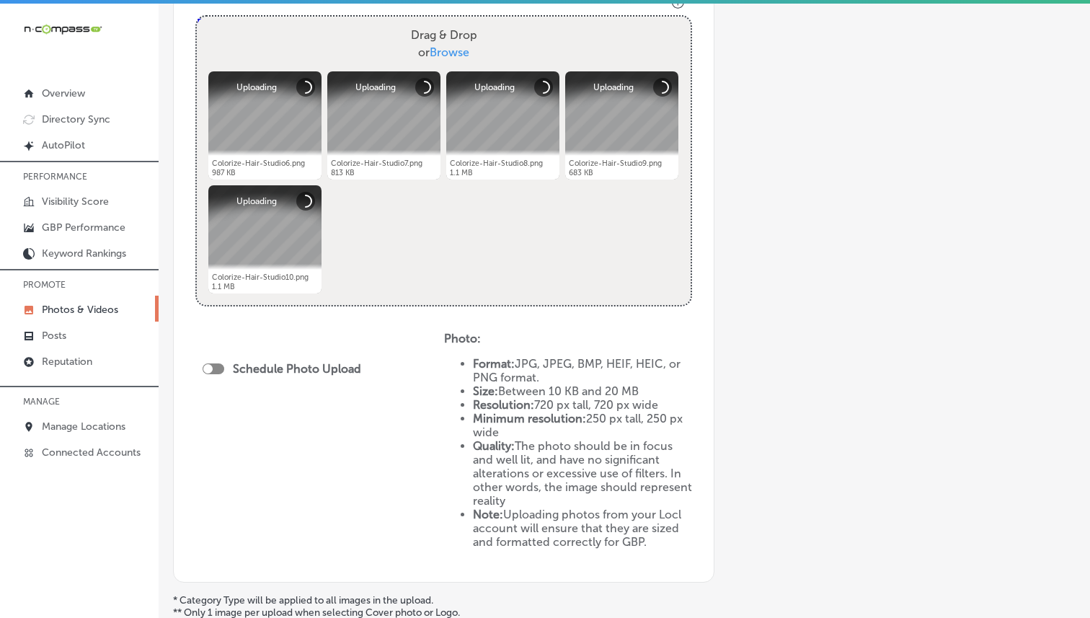
click at [217, 369] on div at bounding box center [214, 368] width 22 height 11
checkbox input "true"
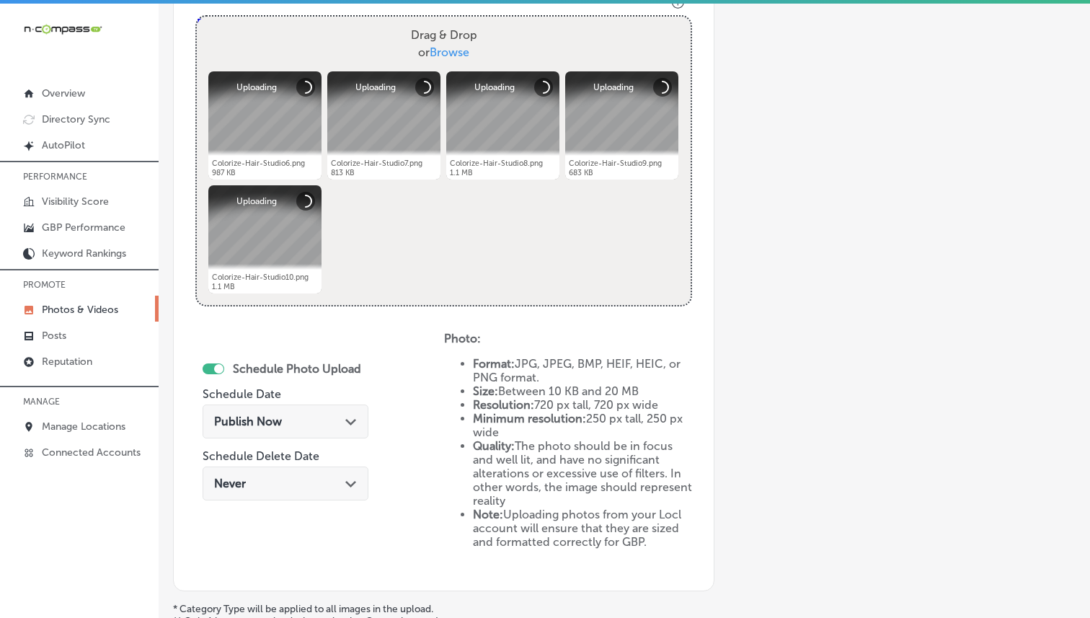
click at [281, 418] on span "Publish Now" at bounding box center [248, 422] width 68 height 14
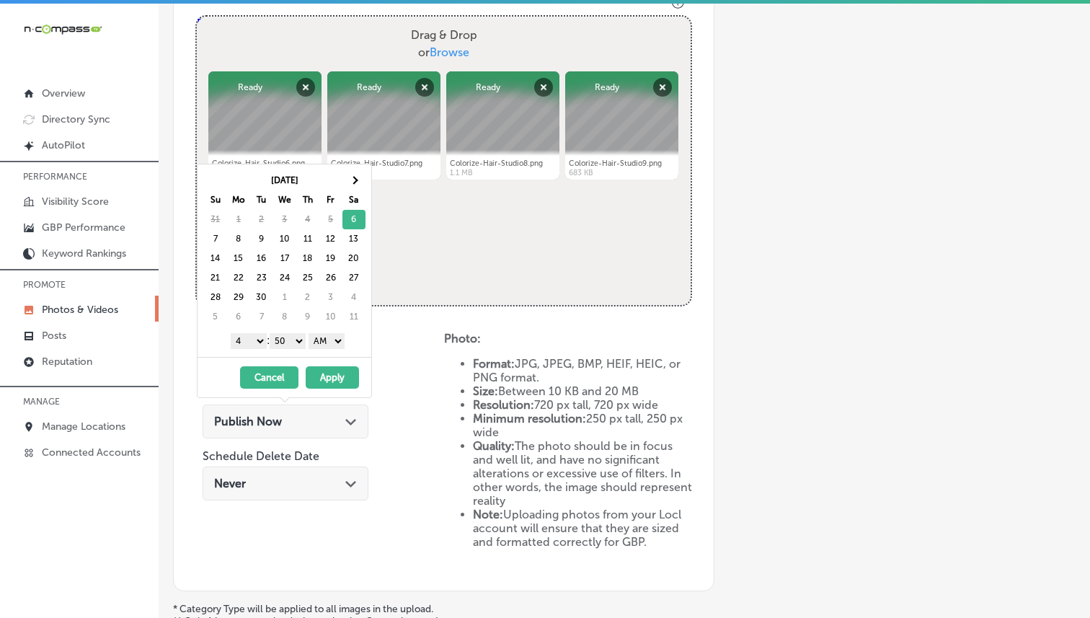
click at [250, 341] on select "1 2 3 4 5 6 7 8 9 10 11 12" at bounding box center [249, 341] width 36 height 16
click at [291, 342] on select "00 10 20 30 40 50" at bounding box center [288, 341] width 36 height 16
click at [331, 337] on select "AM PM" at bounding box center [327, 341] width 36 height 16
click at [333, 373] on button "Apply" at bounding box center [332, 377] width 53 height 22
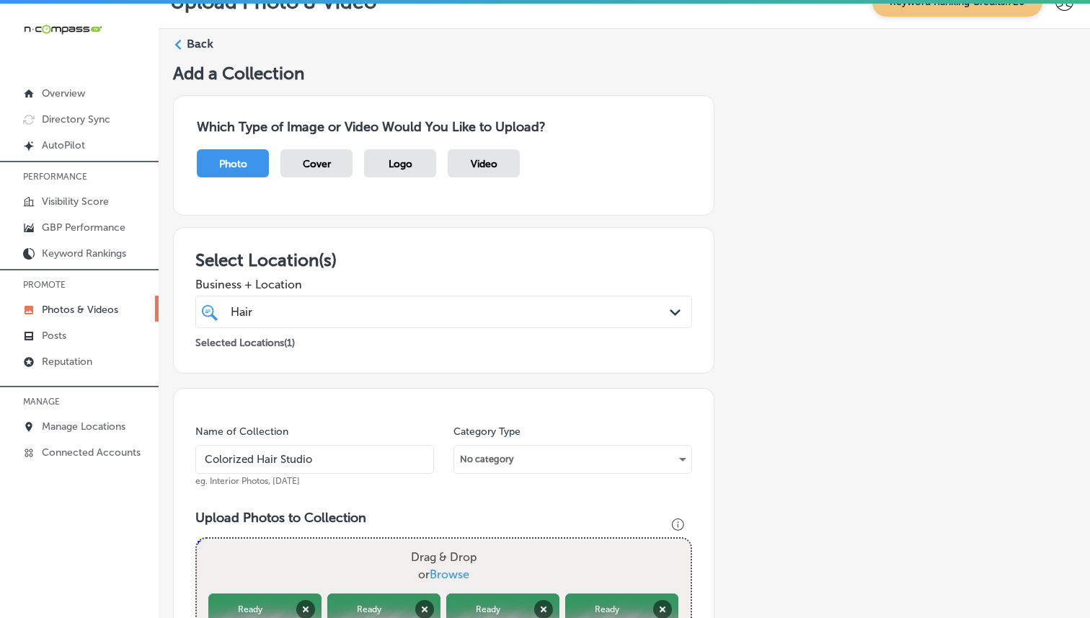
scroll to position [701, 0]
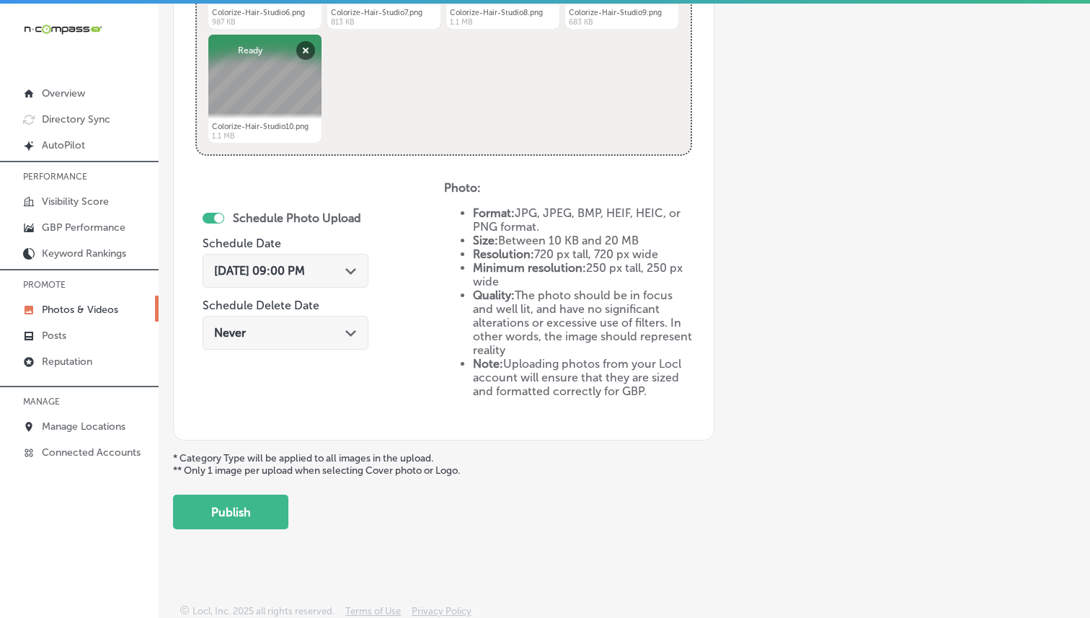
click at [238, 504] on button "Publish" at bounding box center [230, 512] width 115 height 35
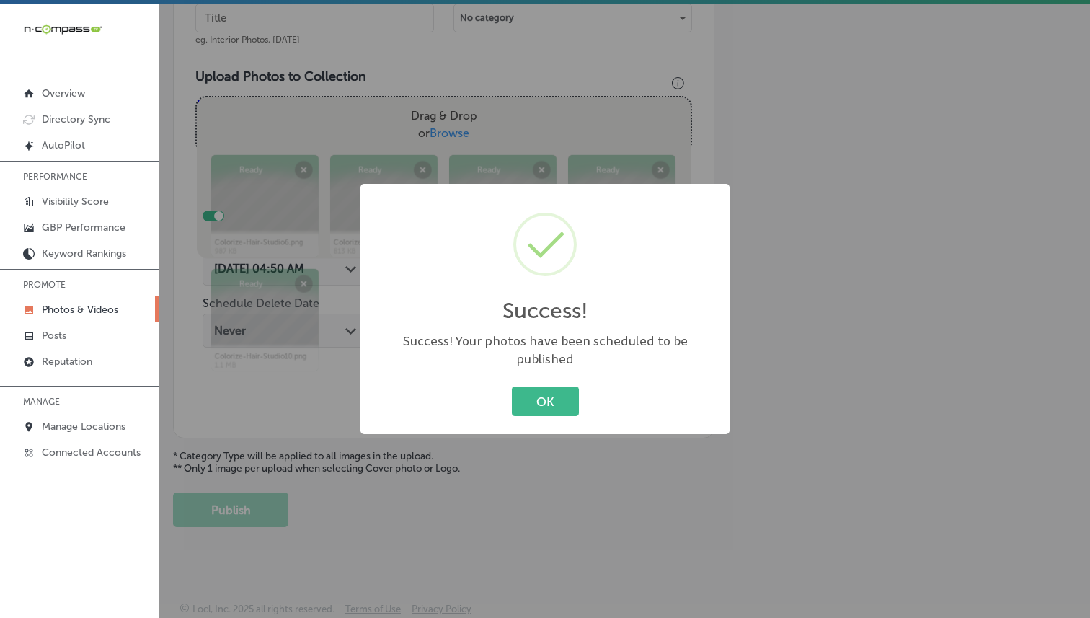
scroll to position [0, 0]
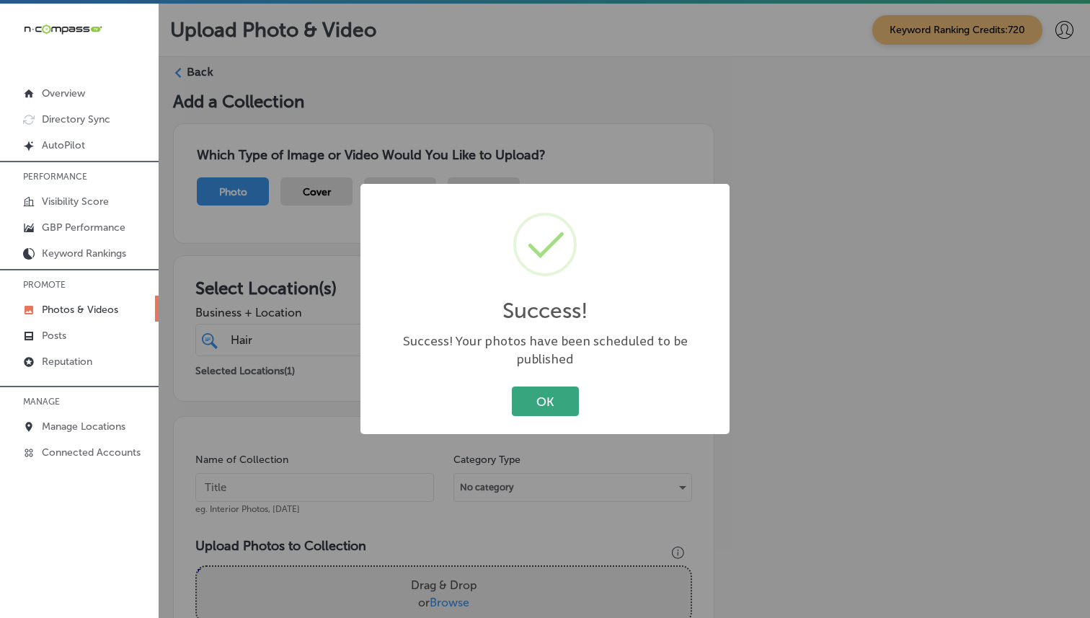
click at [569, 397] on button "OK" at bounding box center [545, 402] width 67 height 30
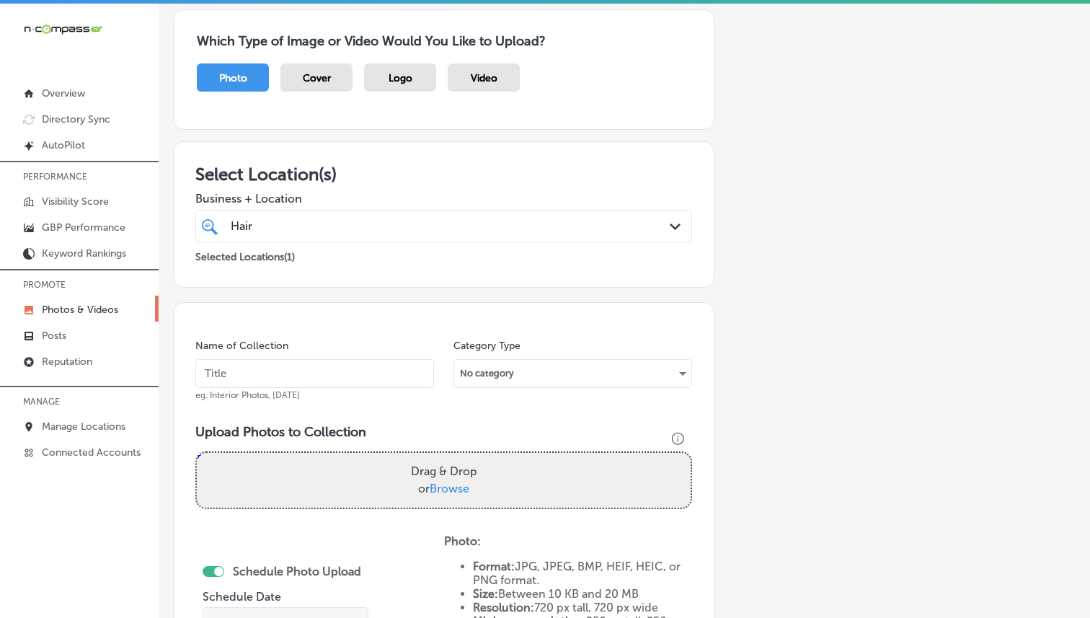
scroll to position [291, 0]
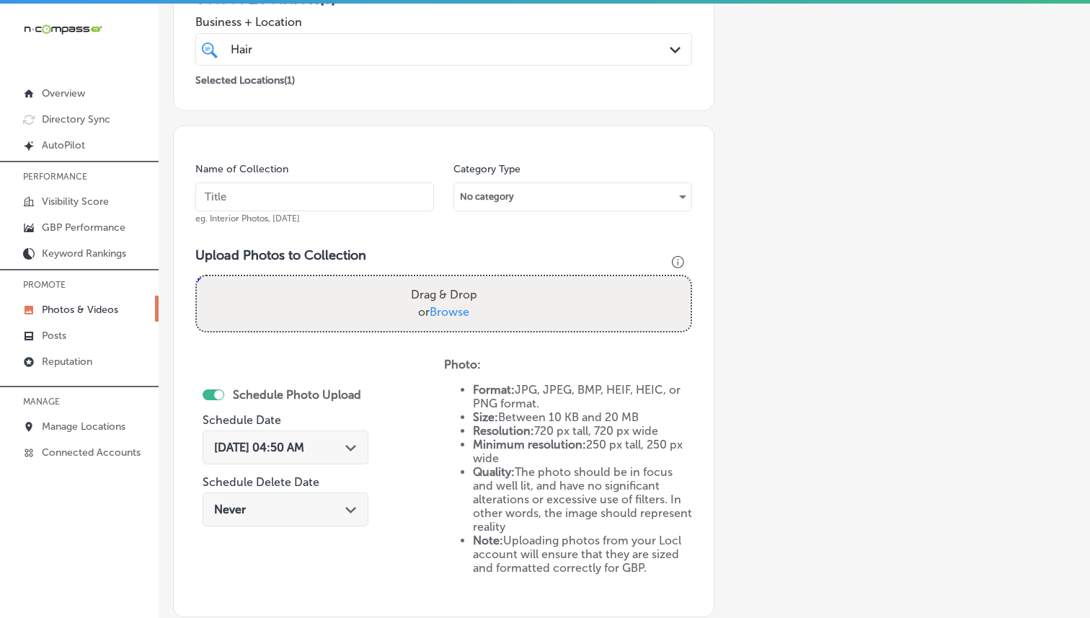
click at [343, 189] on input "text" at bounding box center [314, 196] width 239 height 29
paste input "Colorized Hair Studio"
type input "Colorized Hair Studio"
click at [457, 327] on div "Drag & Drop or Browse" at bounding box center [444, 303] width 494 height 55
click at [197, 276] on input "Drag & Drop or Browse" at bounding box center [444, 278] width 494 height 4
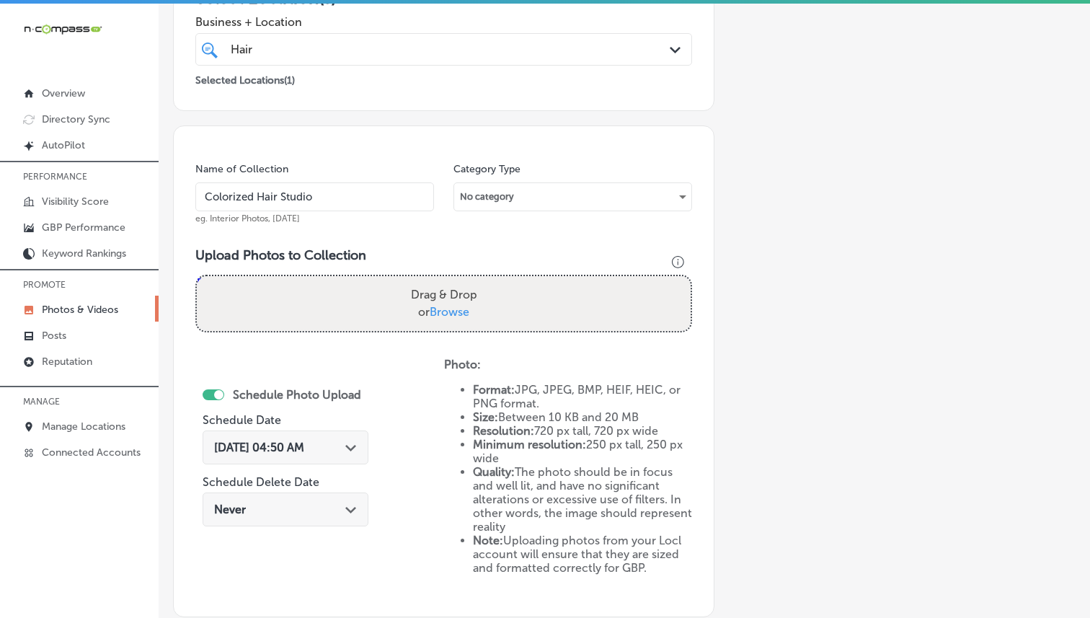
type input "C:\fakepath\Colorize-Hair-Studio11.png"
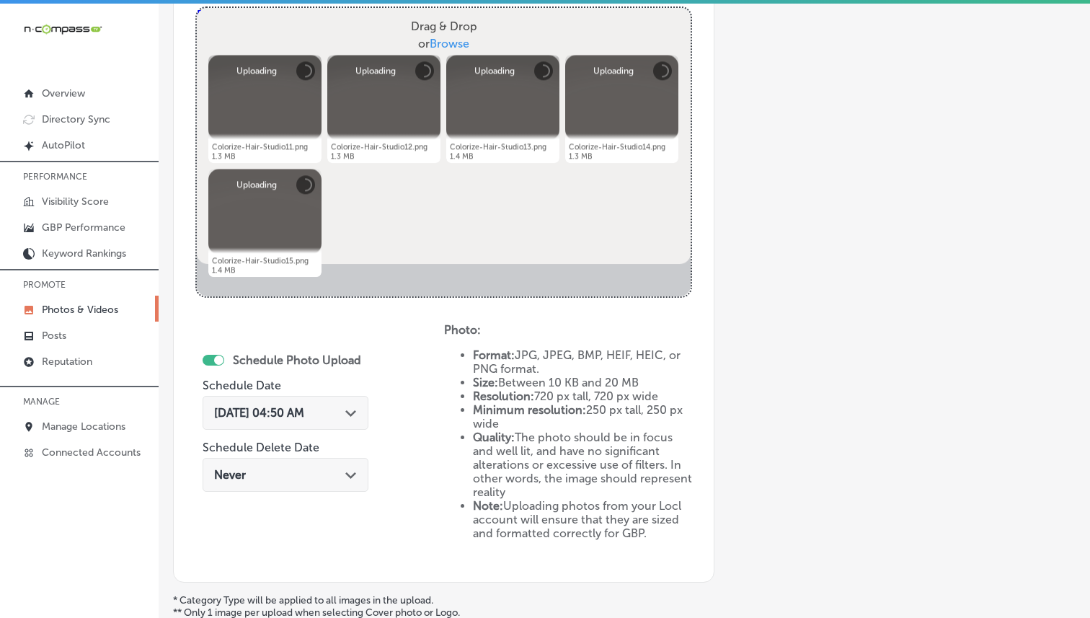
scroll to position [560, 0]
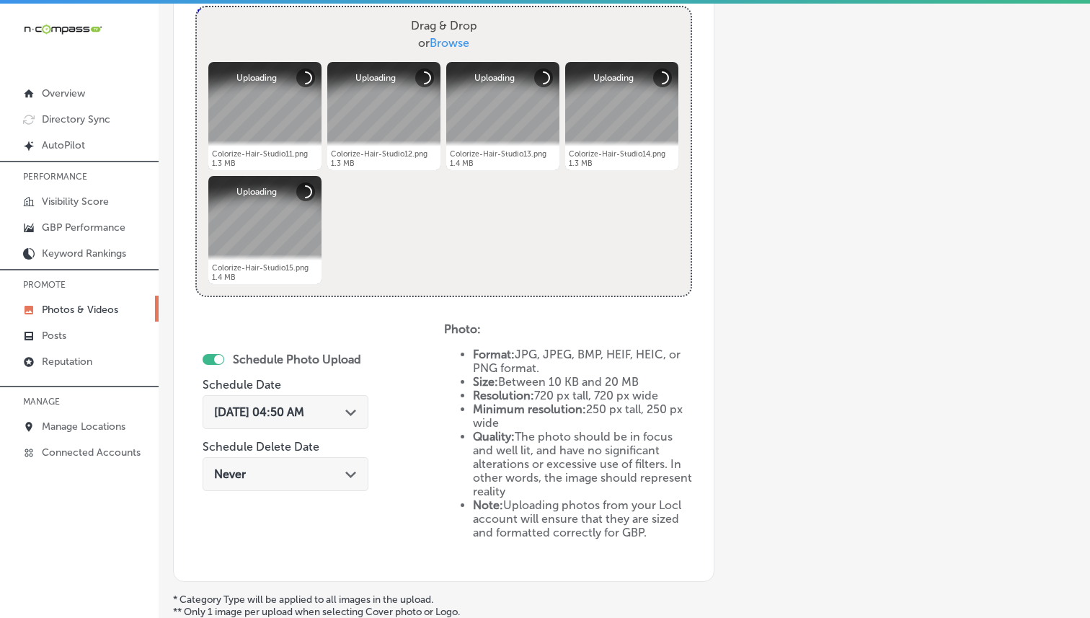
click at [340, 402] on div "[DATE] 04:50 AM Path Created with Sketch." at bounding box center [286, 412] width 166 height 34
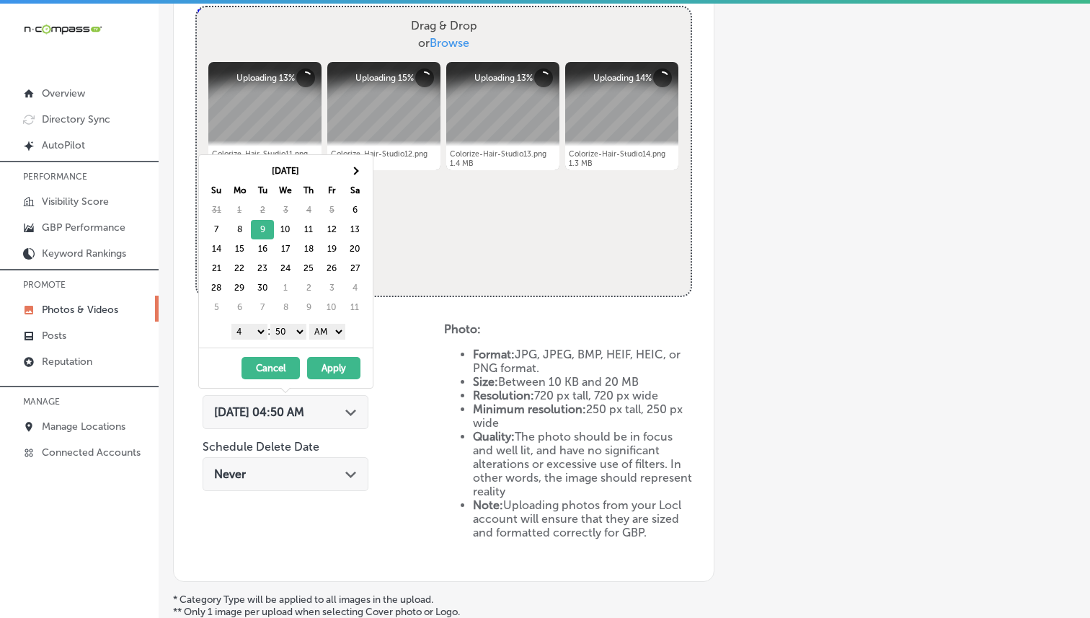
click at [253, 338] on select "1 2 3 4 5 6 7 8 9 10 11 12" at bounding box center [249, 332] width 36 height 16
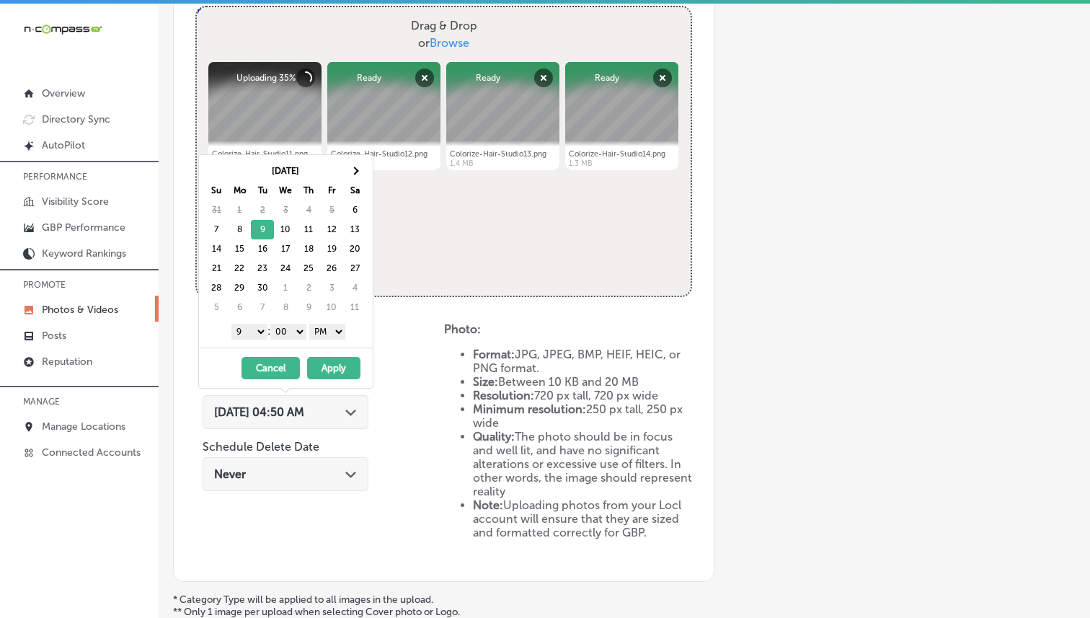
click at [325, 359] on button "Apply" at bounding box center [333, 368] width 53 height 22
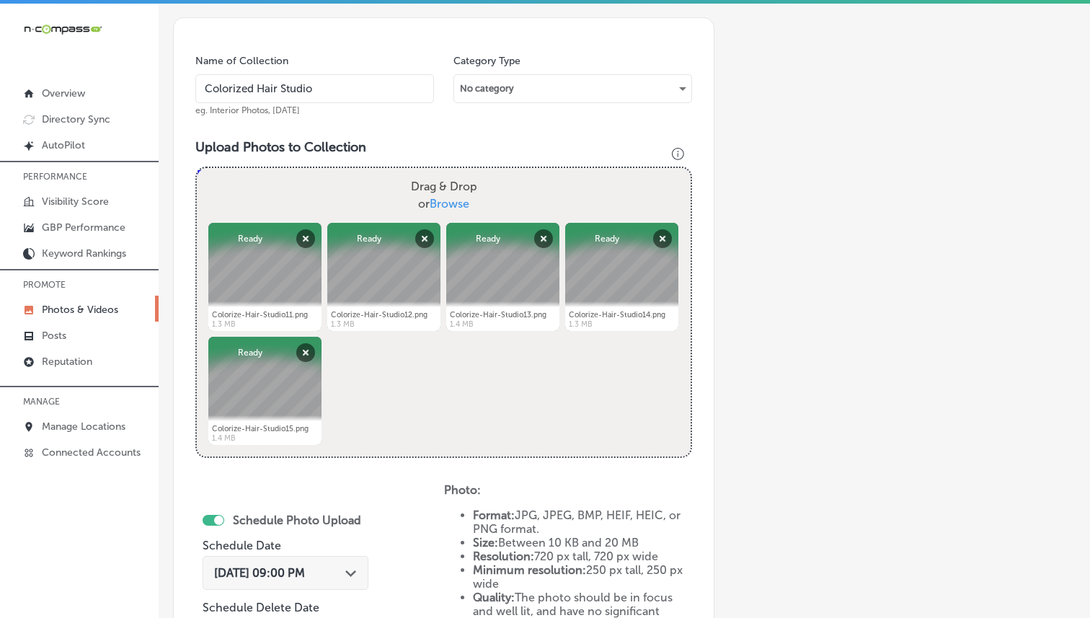
scroll to position [682, 0]
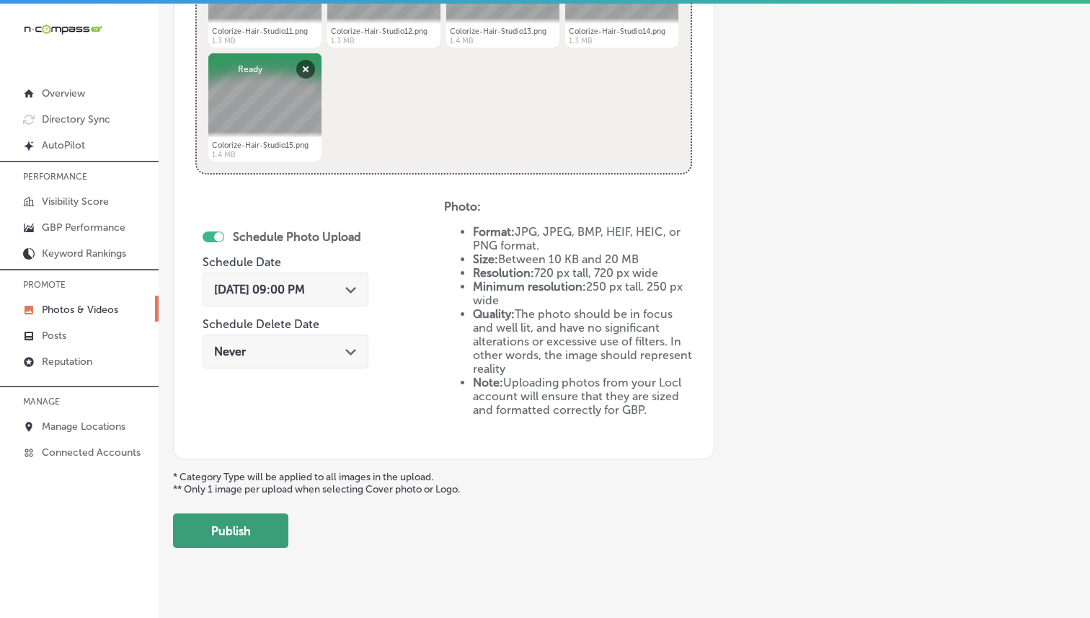
click at [238, 534] on button "Publish" at bounding box center [230, 530] width 115 height 35
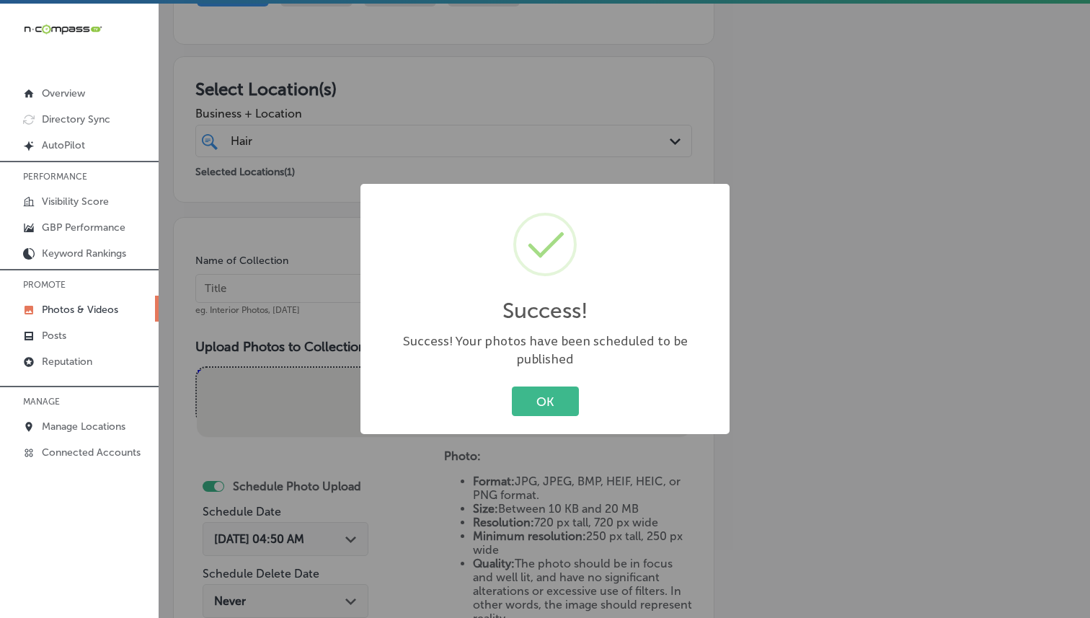
scroll to position [192, 0]
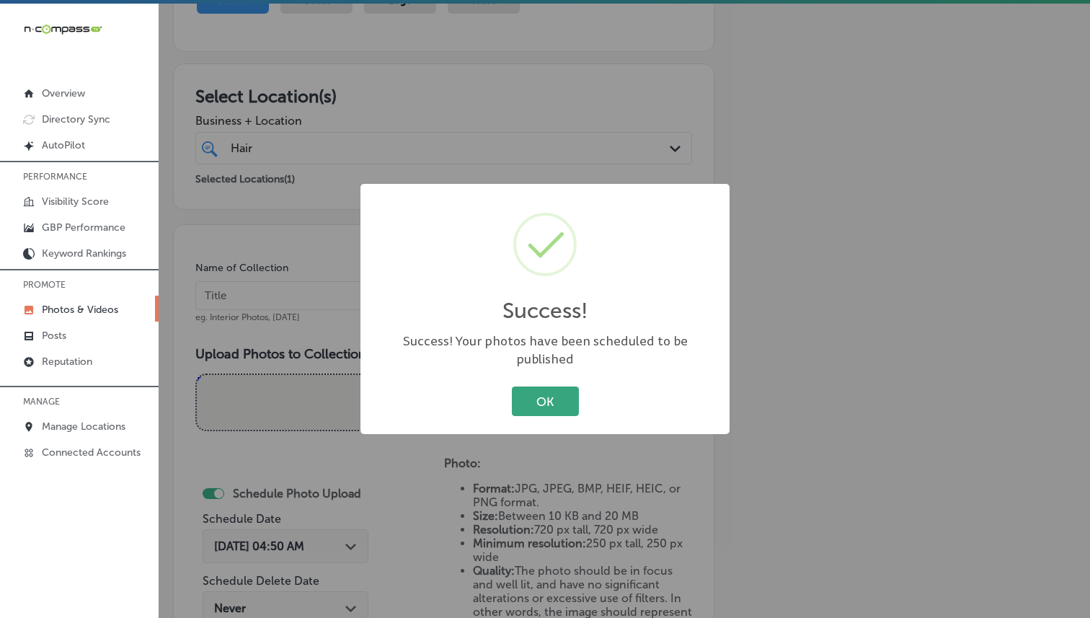
click at [571, 387] on button "OK" at bounding box center [545, 402] width 67 height 30
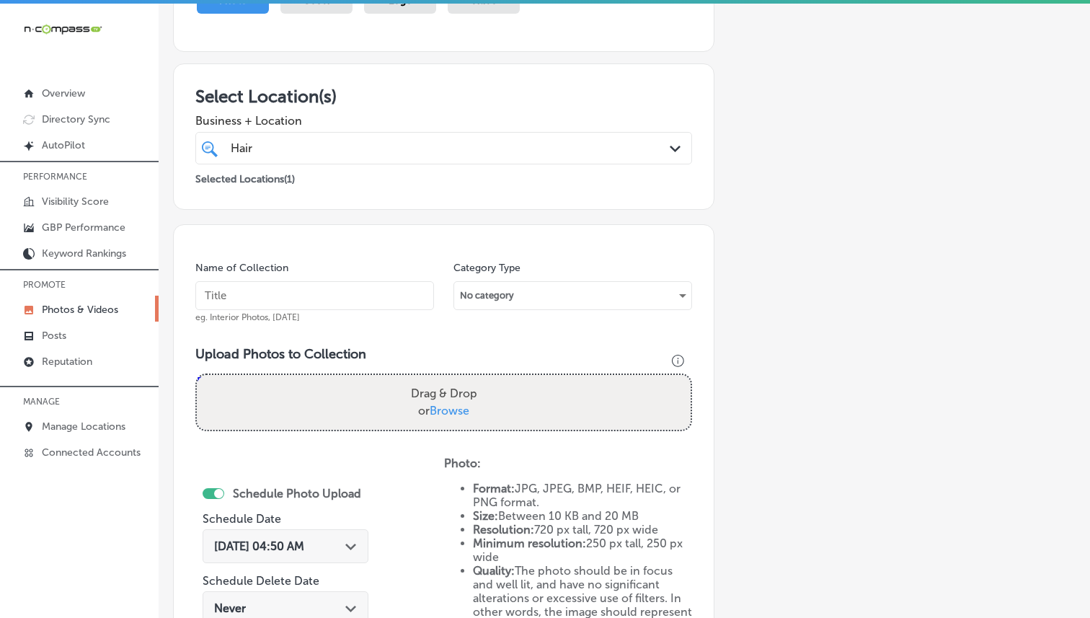
click at [263, 285] on input "text" at bounding box center [314, 295] width 239 height 29
click at [387, 123] on span "Business + Location" at bounding box center [443, 121] width 497 height 14
click at [386, 143] on div "Hair Hair" at bounding box center [422, 147] width 387 height 19
click at [415, 110] on div "Business + Location Hair Hair Path Created with Sketch." at bounding box center [443, 136] width 497 height 58
click at [300, 304] on input "text" at bounding box center [314, 295] width 239 height 29
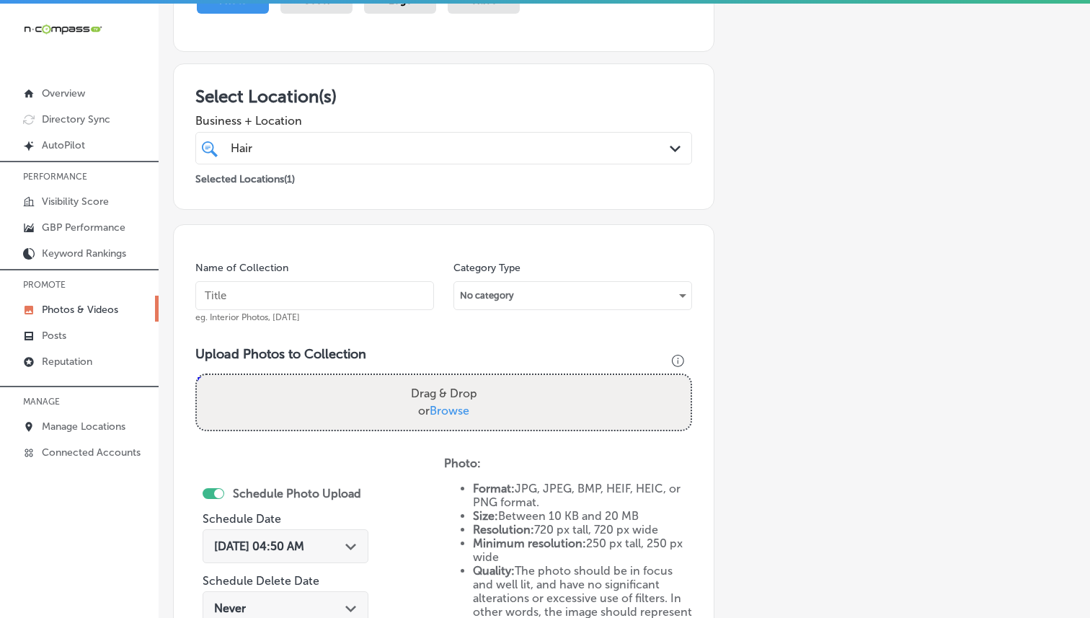
paste input "Colorized Hair Studio"
type input "Colorized Hair Studio"
click at [463, 413] on span "Browse" at bounding box center [450, 411] width 40 height 14
click at [463, 379] on input "Drag & Drop or Browse" at bounding box center [444, 377] width 494 height 4
type input "C:\fakepath\Colorize-Hair-Studio16.png"
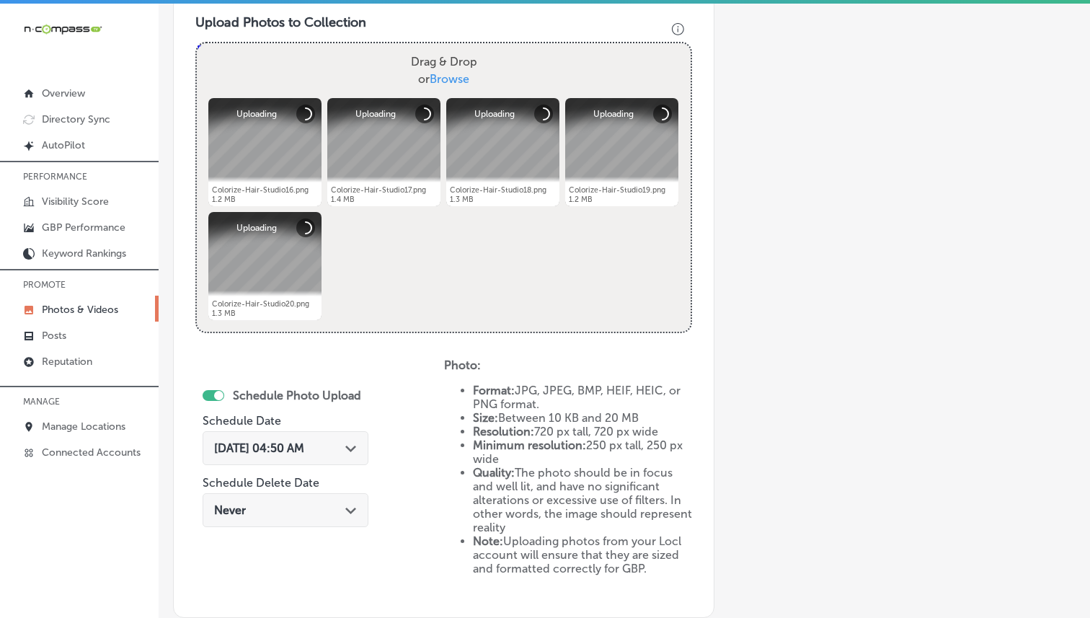
scroll to position [562, 0]
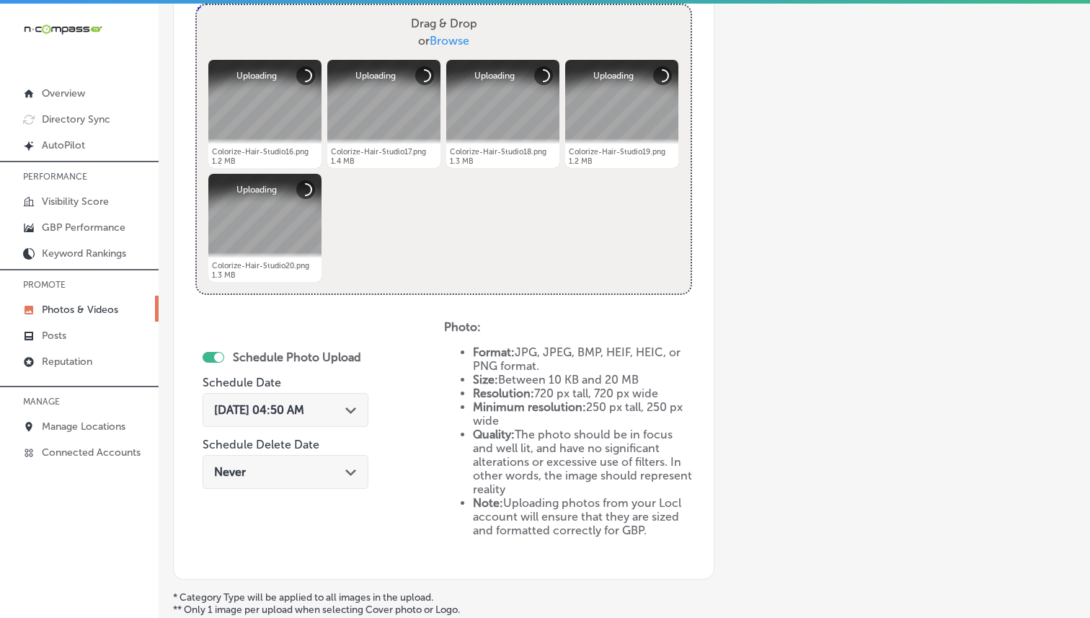
click at [335, 415] on div "[DATE] 04:50 AM Path Created with Sketch." at bounding box center [285, 410] width 143 height 14
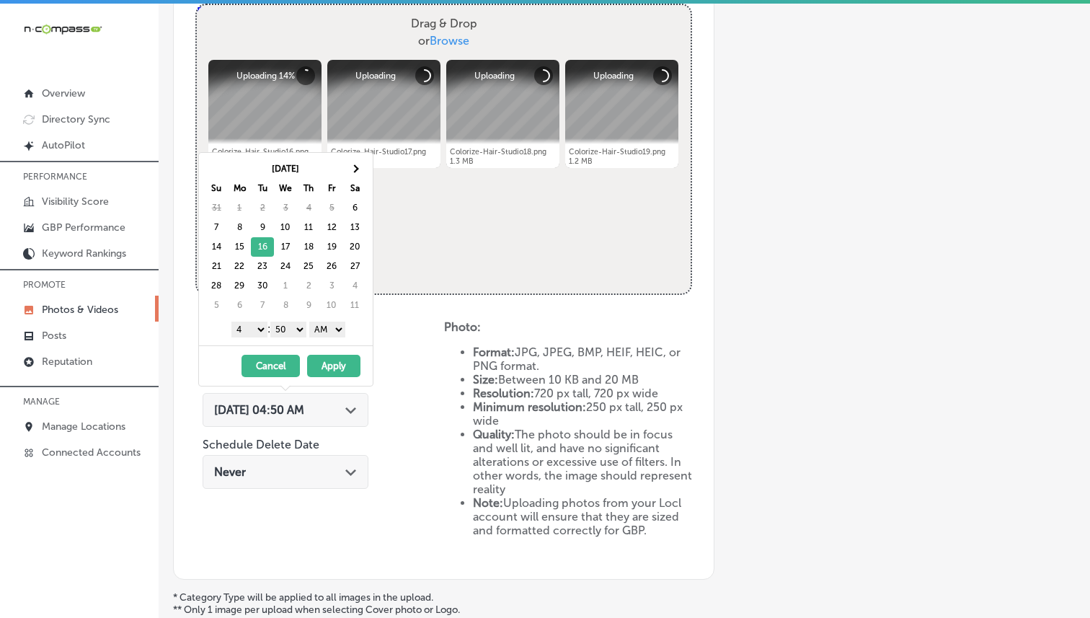
click at [251, 327] on select "1 2 3 4 5 6 7 8 9 10 11 12" at bounding box center [249, 330] width 36 height 16
click at [301, 337] on select "00 10 20 30 40 50" at bounding box center [288, 330] width 36 height 16
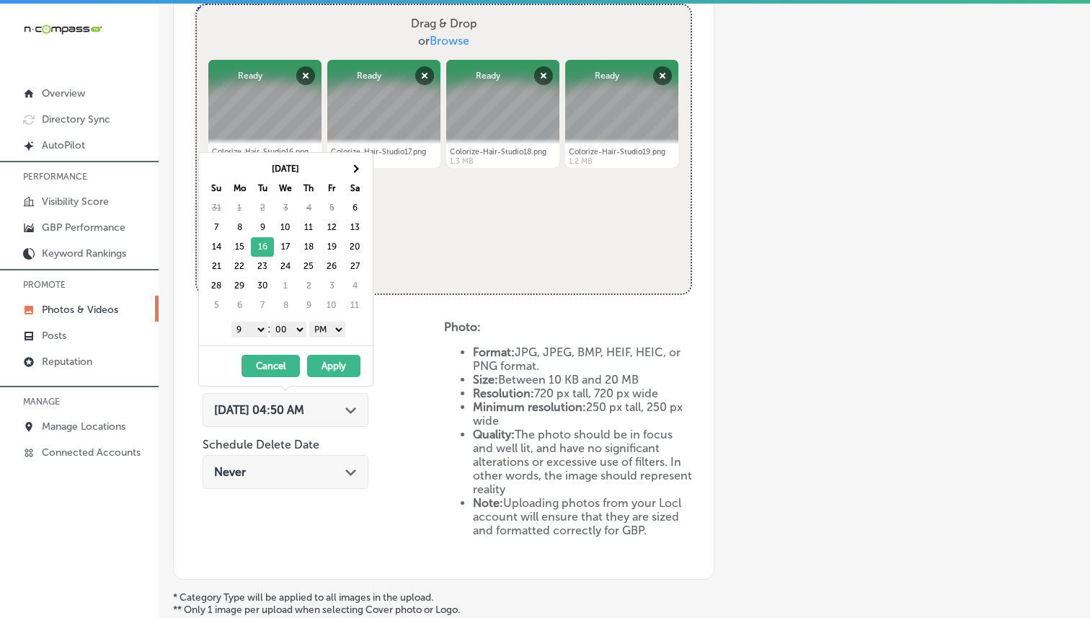
click at [328, 359] on button "Apply" at bounding box center [333, 366] width 53 height 22
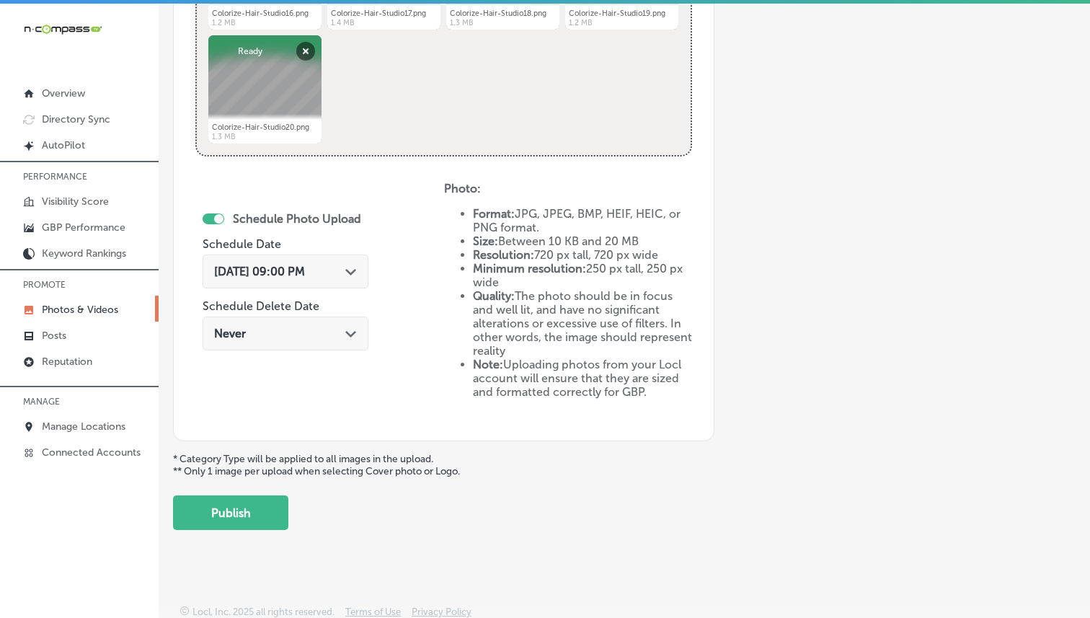
scroll to position [701, 0]
click at [258, 497] on button "Publish" at bounding box center [230, 512] width 115 height 35
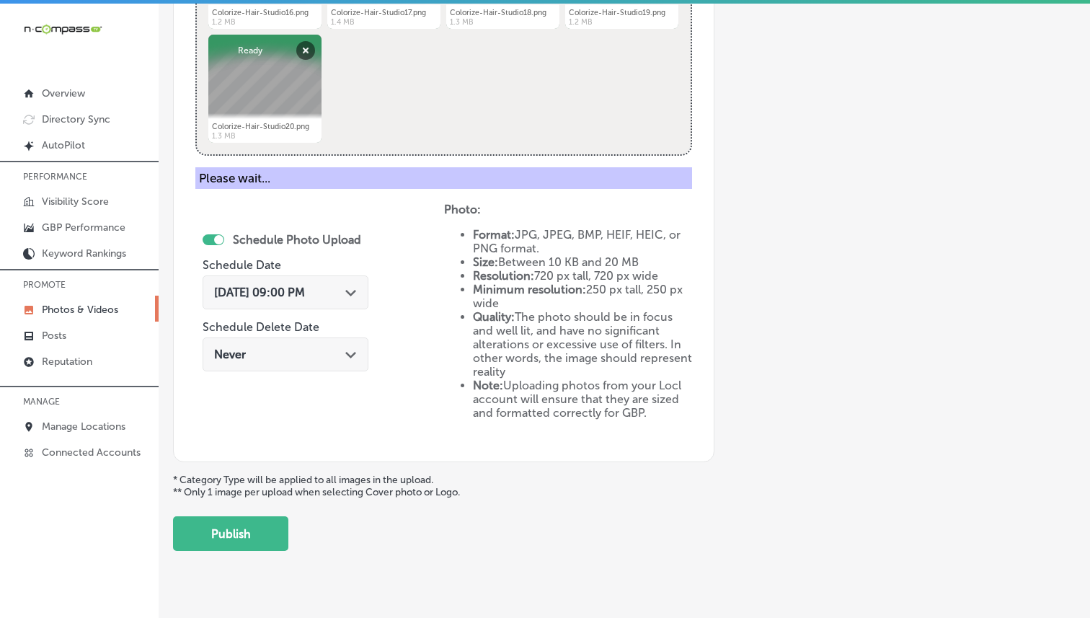
scroll to position [395, 0]
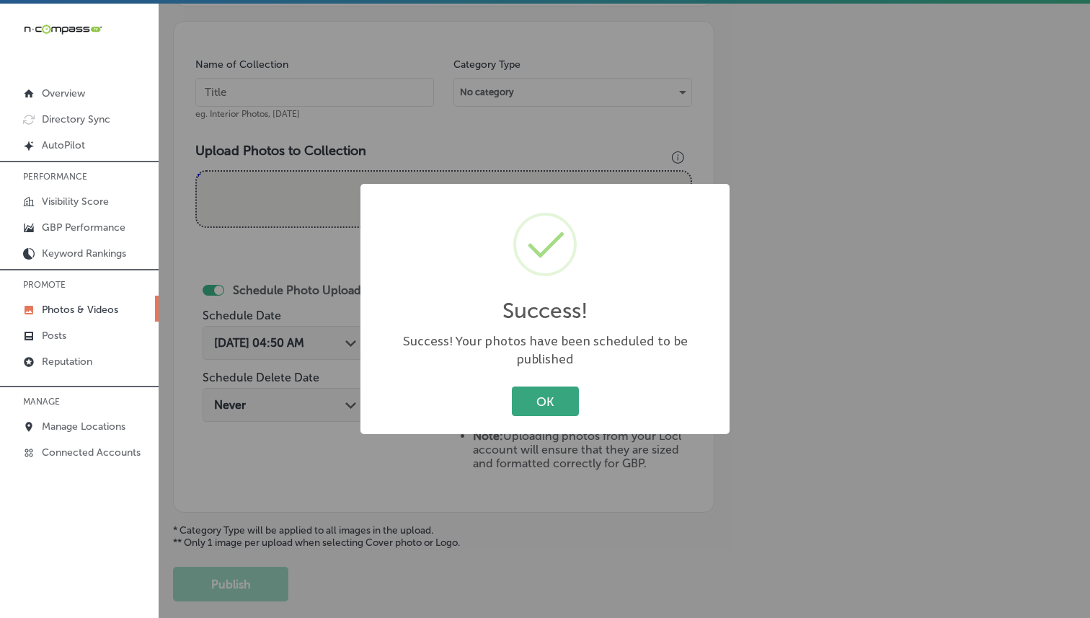
click at [544, 393] on button "OK" at bounding box center [545, 402] width 67 height 30
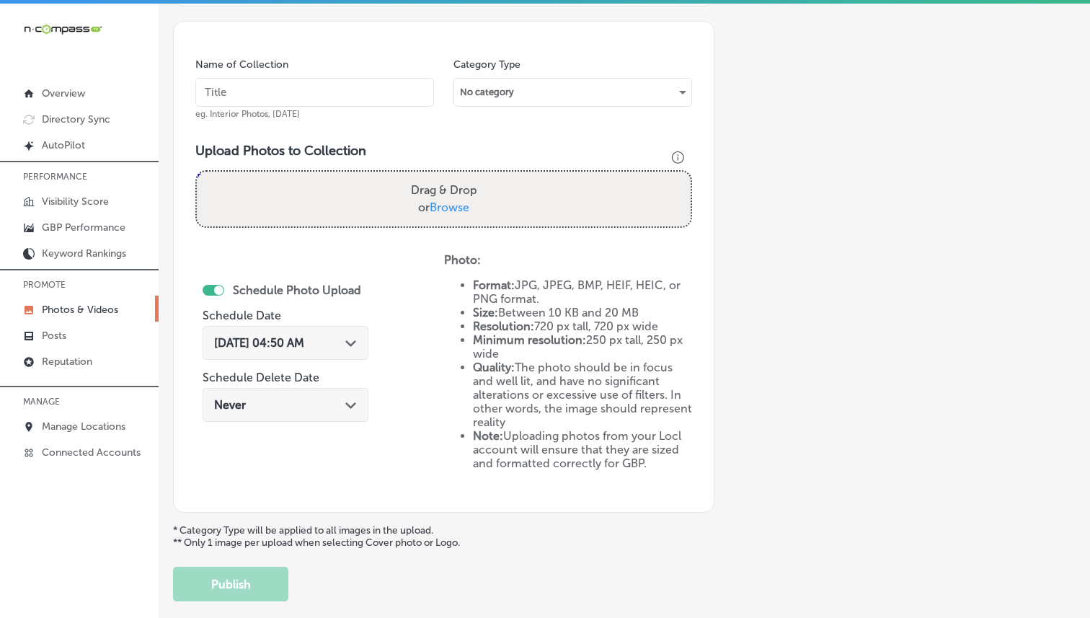
click at [289, 102] on input "text" at bounding box center [314, 92] width 239 height 29
paste input "Colorized Hair Studio"
type input "Colorized Hair Studio"
click at [464, 209] on span "Browse" at bounding box center [450, 207] width 40 height 14
click at [464, 176] on input "Drag & Drop or Browse" at bounding box center [444, 174] width 494 height 4
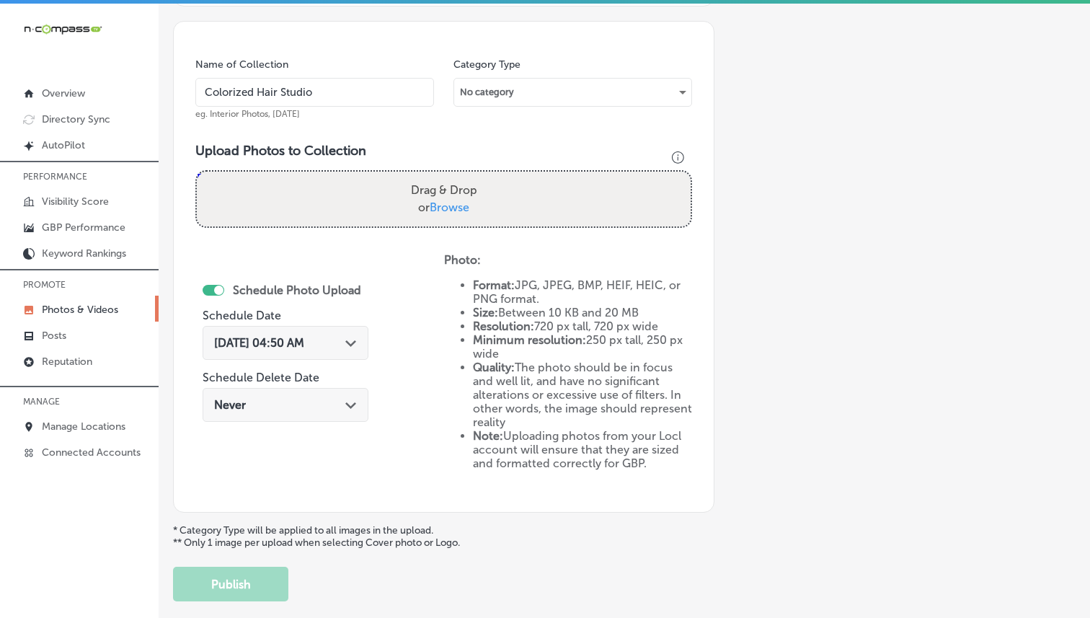
type input "C:\fakepath\Colorize-Hair-Studio21.png"
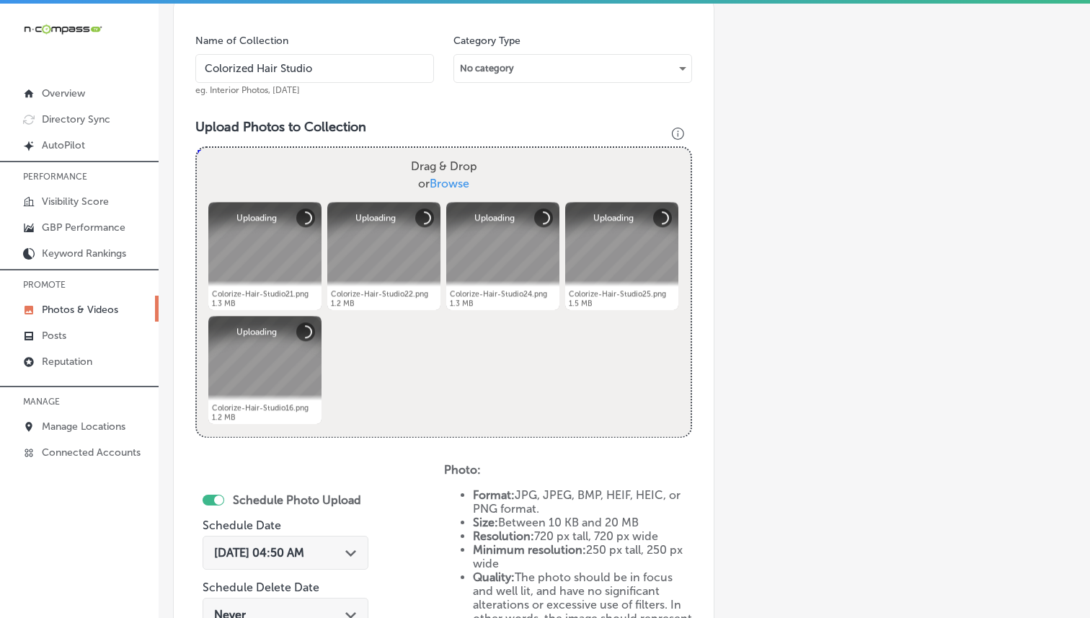
scroll to position [701, 0]
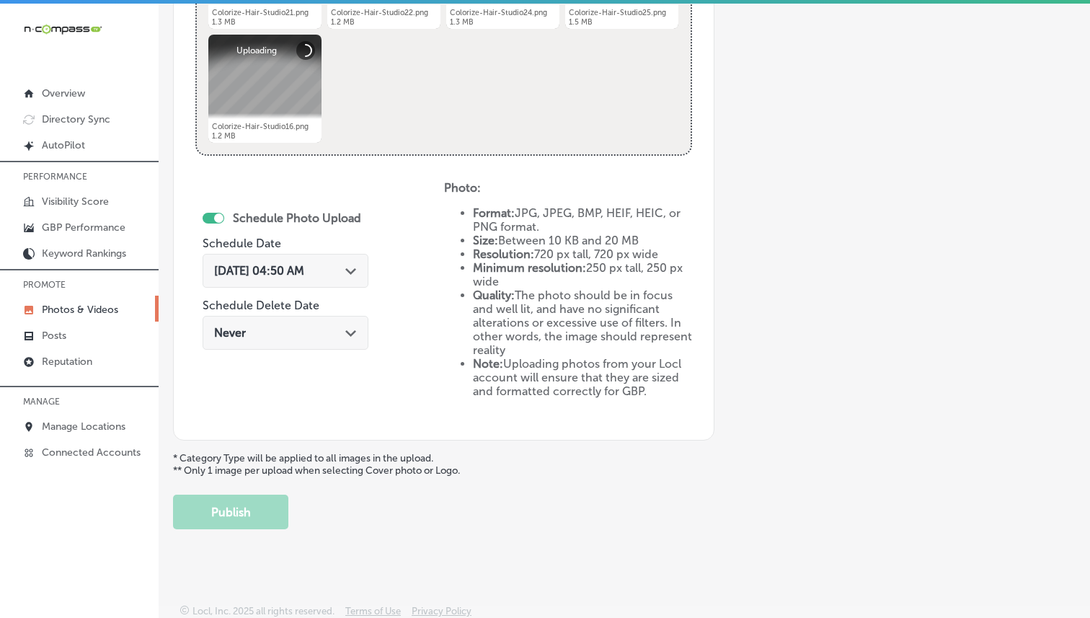
click at [353, 272] on icon "Path Created with Sketch." at bounding box center [350, 271] width 11 height 6
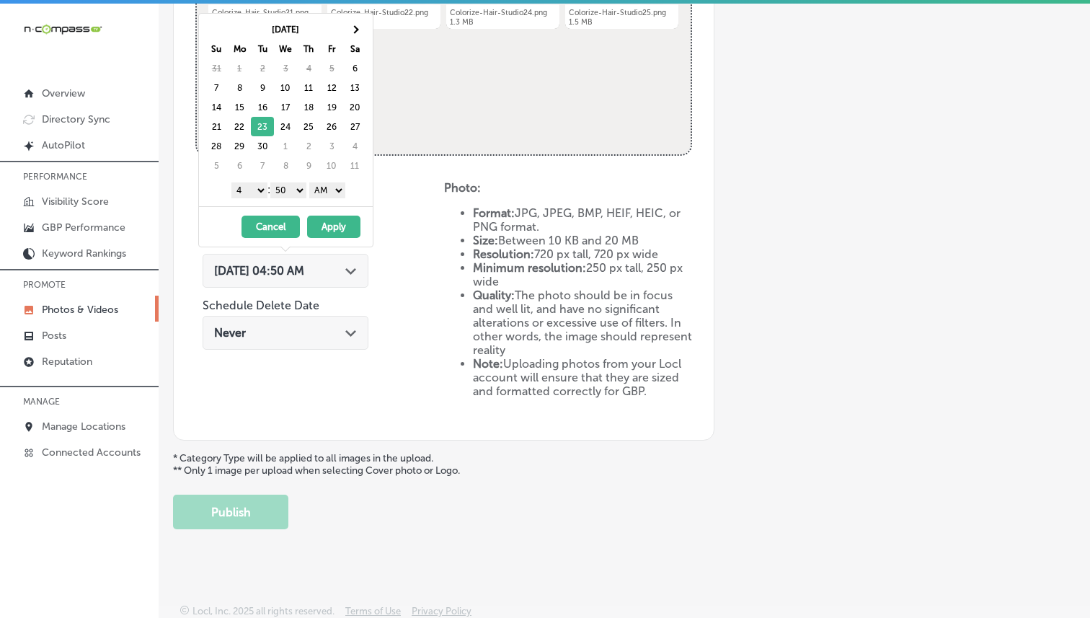
click at [246, 189] on select "1 2 3 4 5 6 7 8 9 10 11 12" at bounding box center [249, 190] width 36 height 16
click at [288, 184] on select "00 10 20 30 40 50" at bounding box center [288, 190] width 36 height 16
click at [332, 187] on select "AM PM" at bounding box center [327, 190] width 36 height 16
click at [326, 226] on button "Apply" at bounding box center [333, 227] width 53 height 22
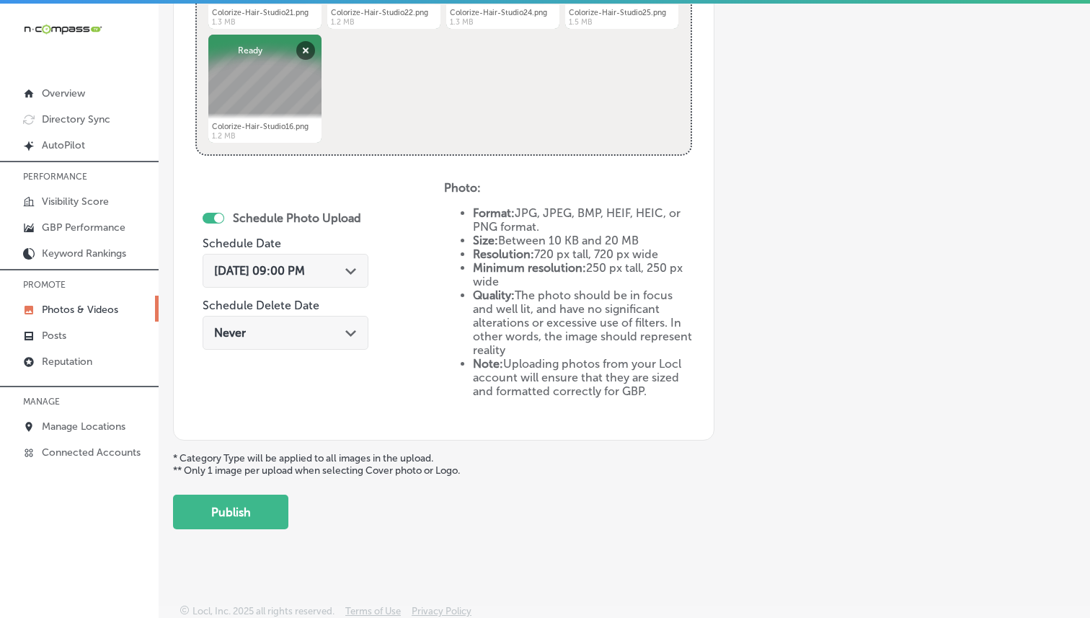
click at [213, 509] on button "Publish" at bounding box center [230, 512] width 115 height 35
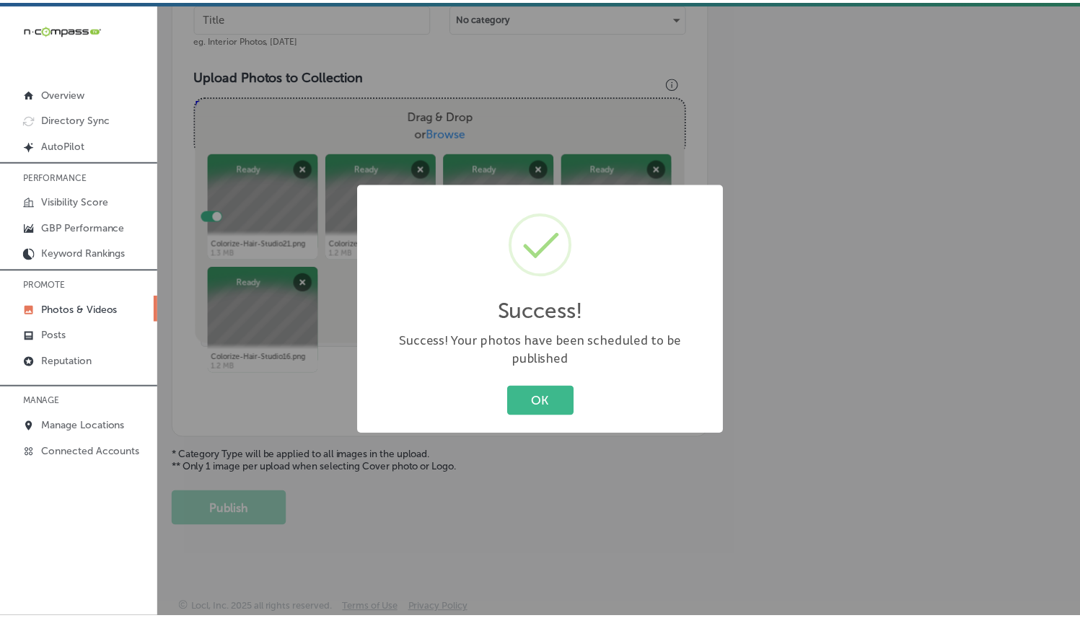
scroll to position [467, 0]
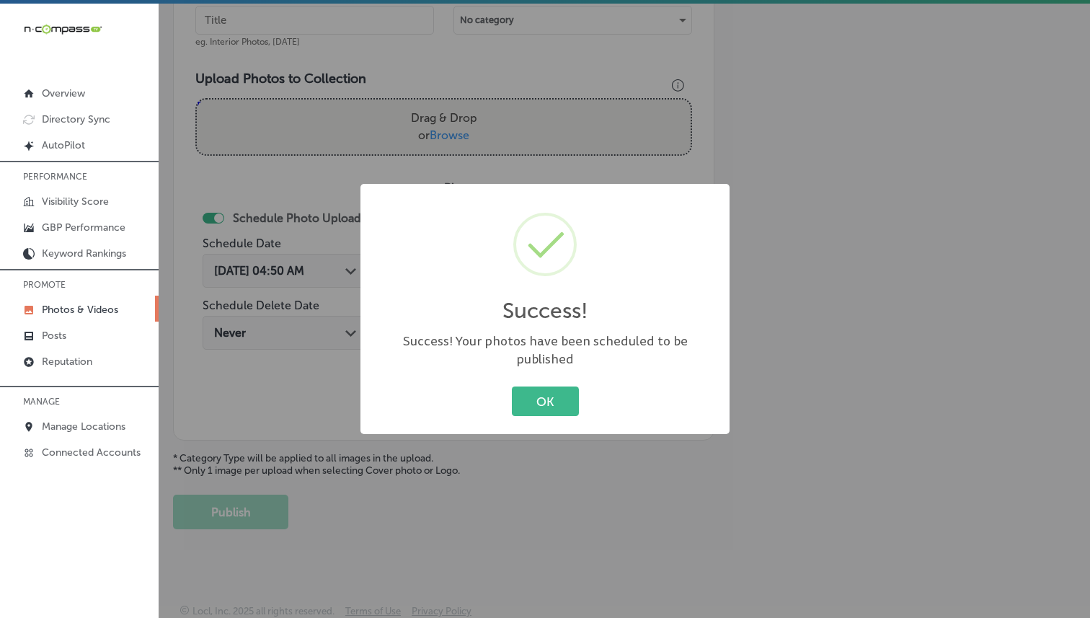
click at [542, 366] on div "Success! × Success! Your photos have been scheduled to be published OK Cancel" at bounding box center [545, 309] width 369 height 251
click at [544, 394] on button "OK" at bounding box center [545, 402] width 67 height 30
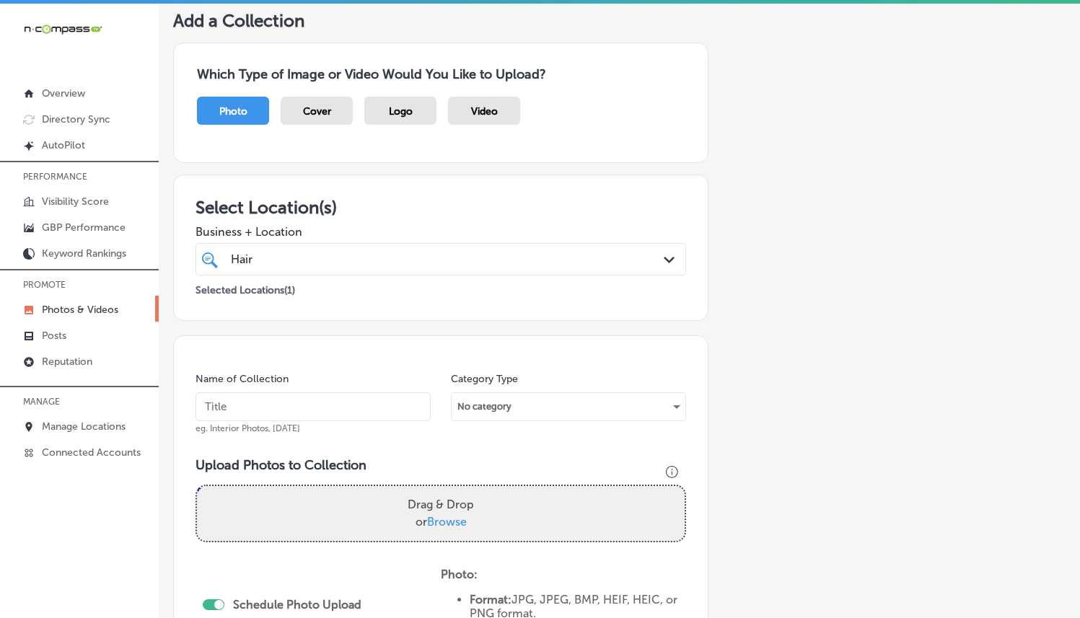
scroll to position [60, 0]
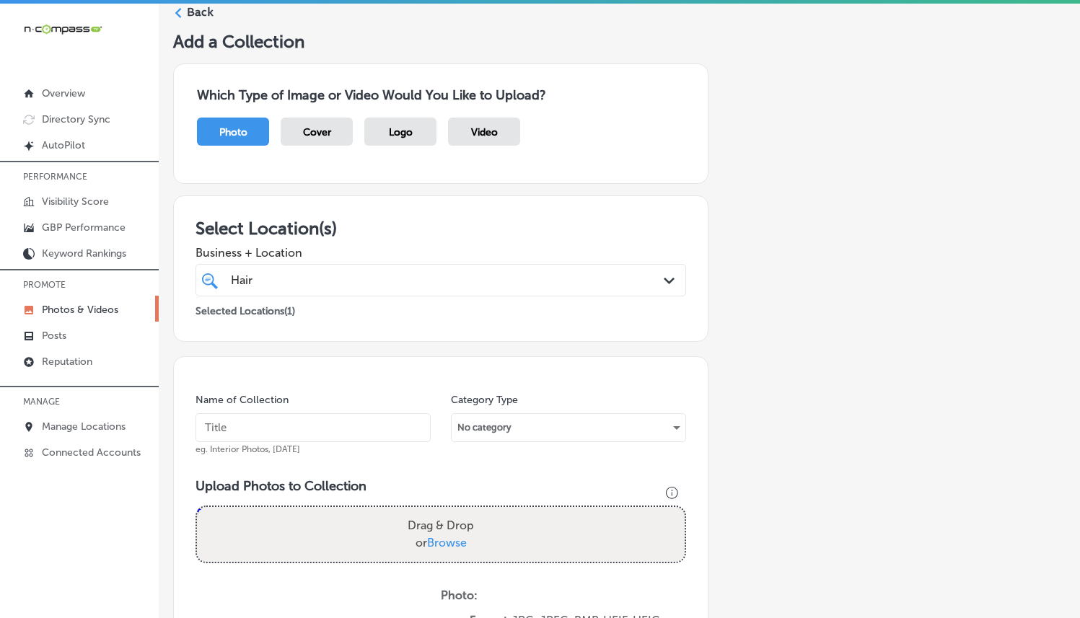
click at [92, 300] on link "Photos & Videos" at bounding box center [79, 309] width 159 height 26
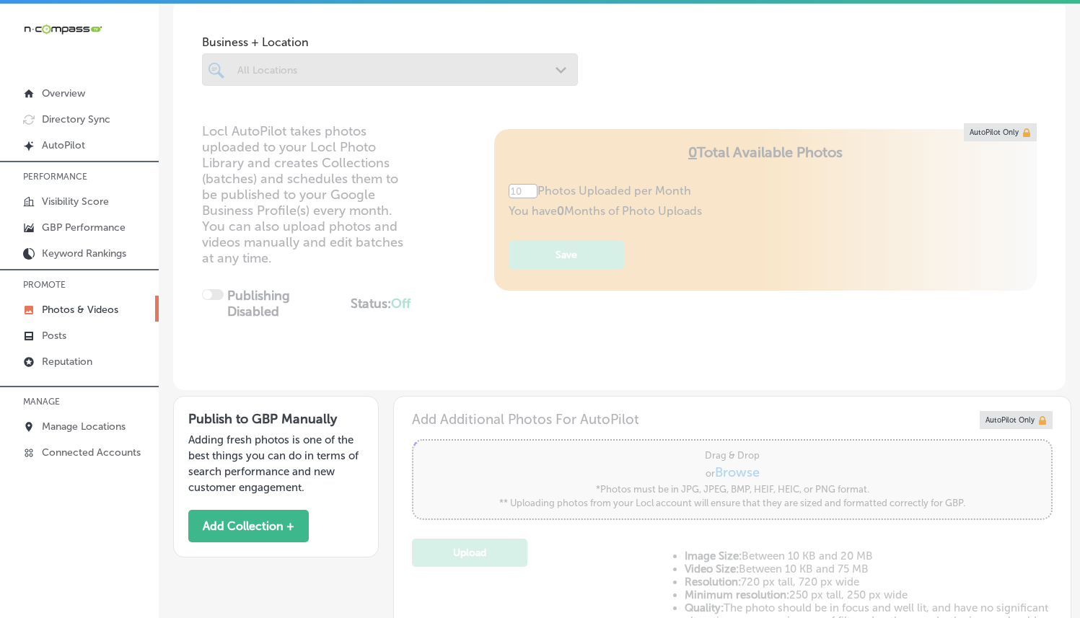
scroll to position [23, 0]
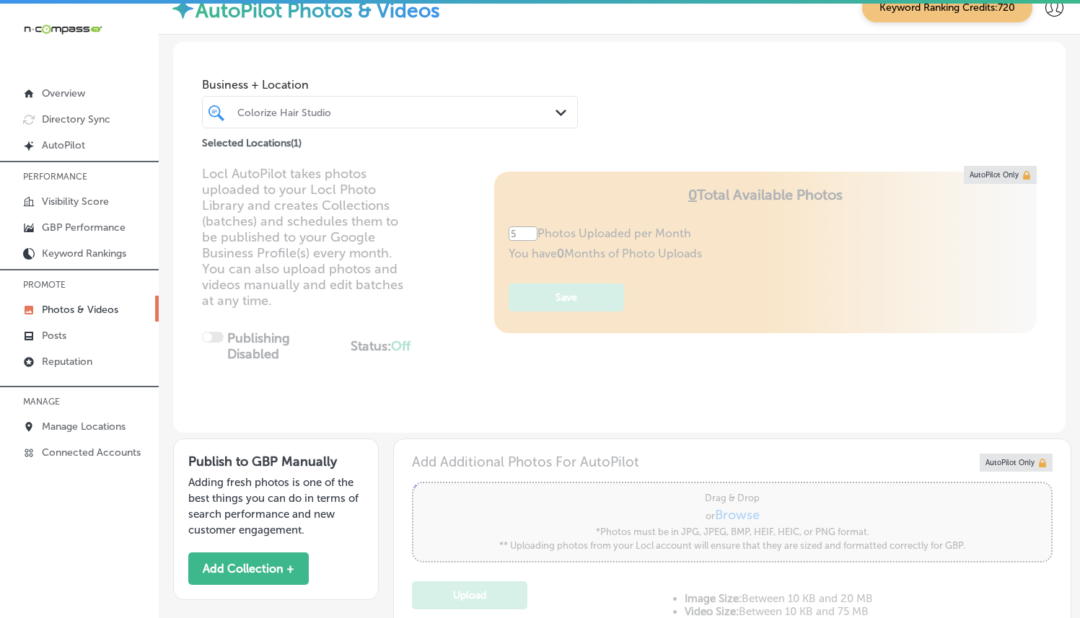
type input "5"
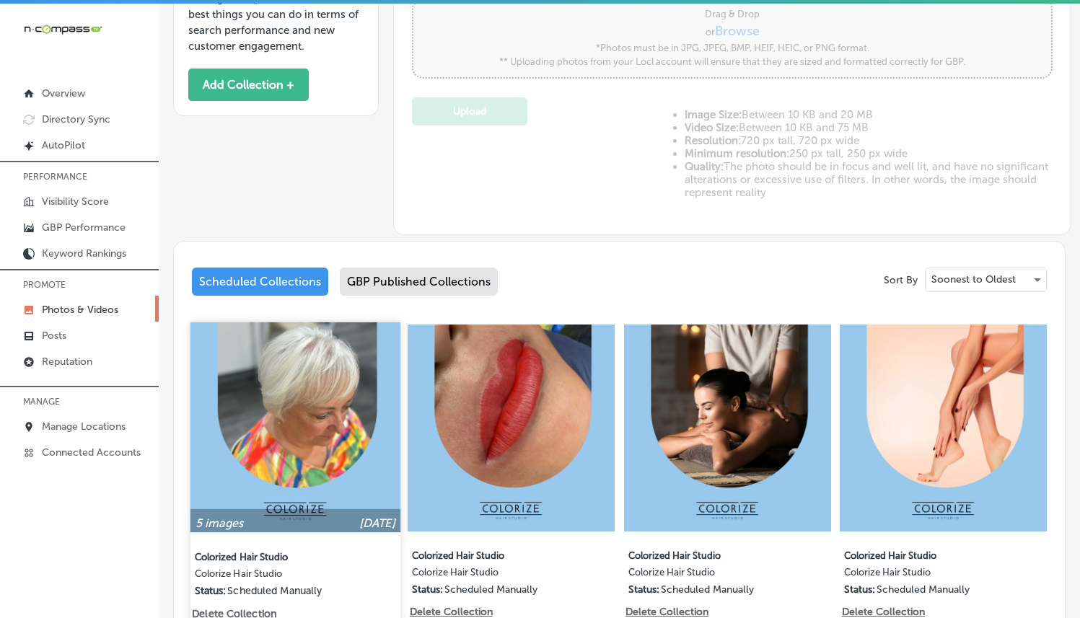
scroll to position [640, 0]
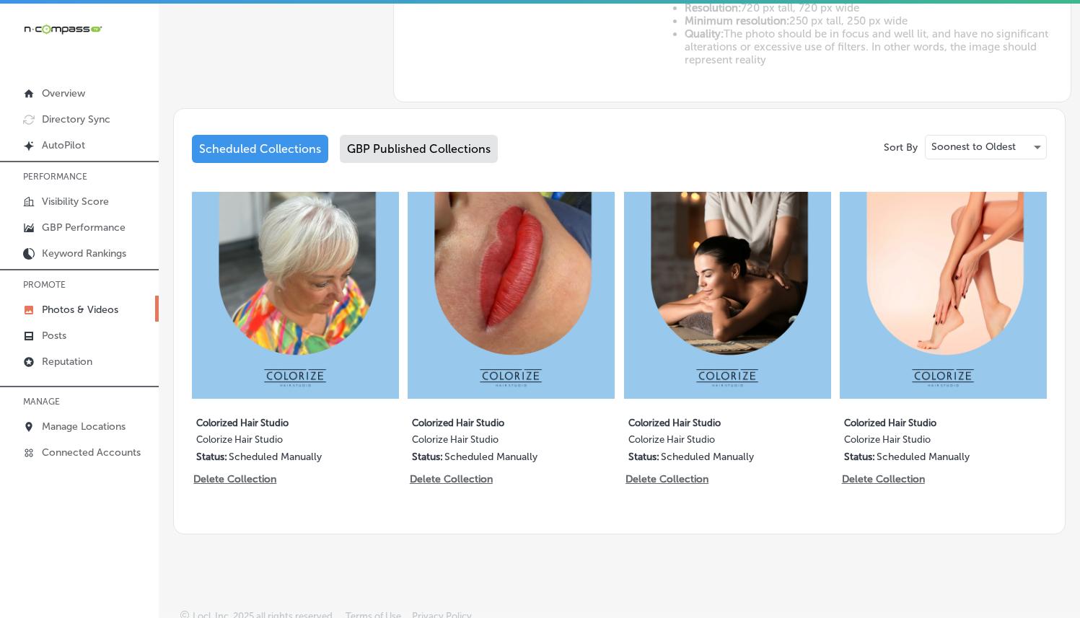
click at [395, 149] on div "GBP Published Collections" at bounding box center [419, 149] width 158 height 28
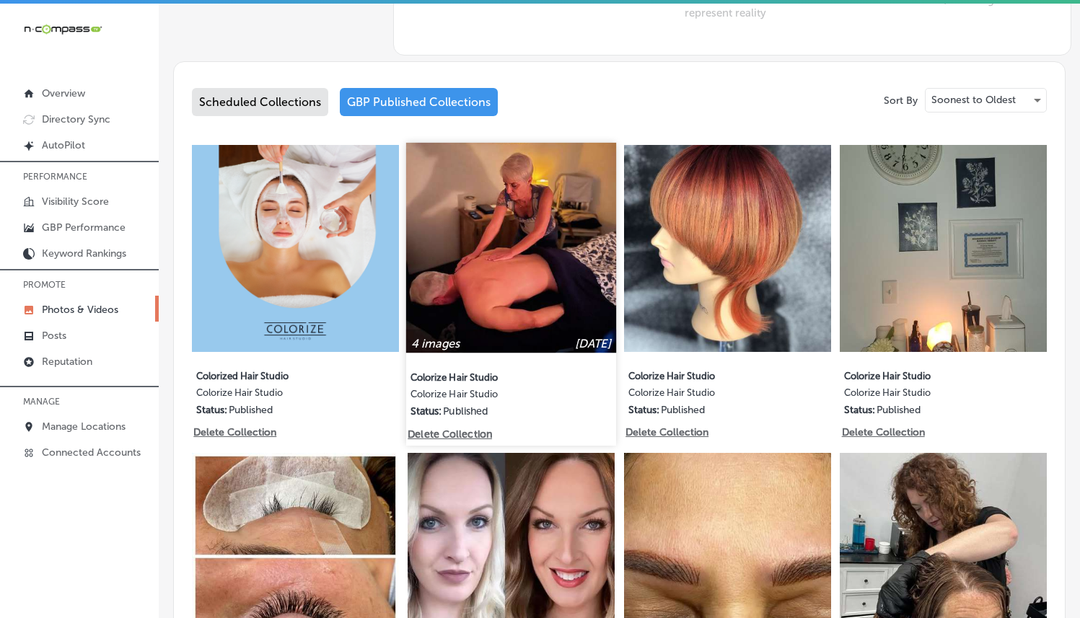
scroll to position [591, 0]
